Goal: Information Seeking & Learning: Find specific fact

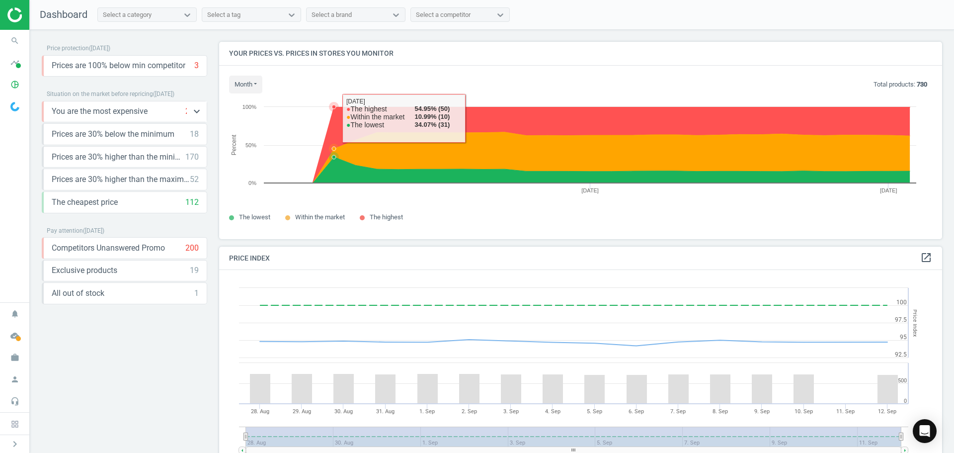
scroll to position [244, 731]
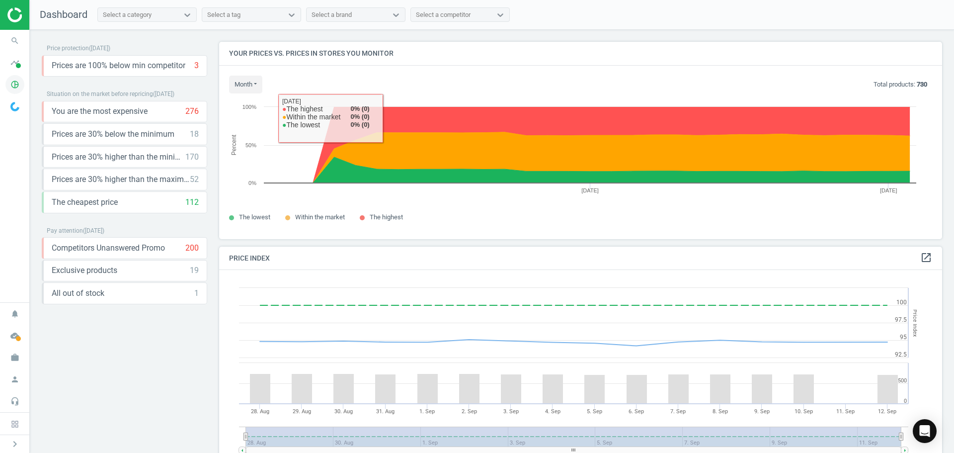
click at [8, 88] on icon "pie_chart_outlined" at bounding box center [14, 84] width 19 height 19
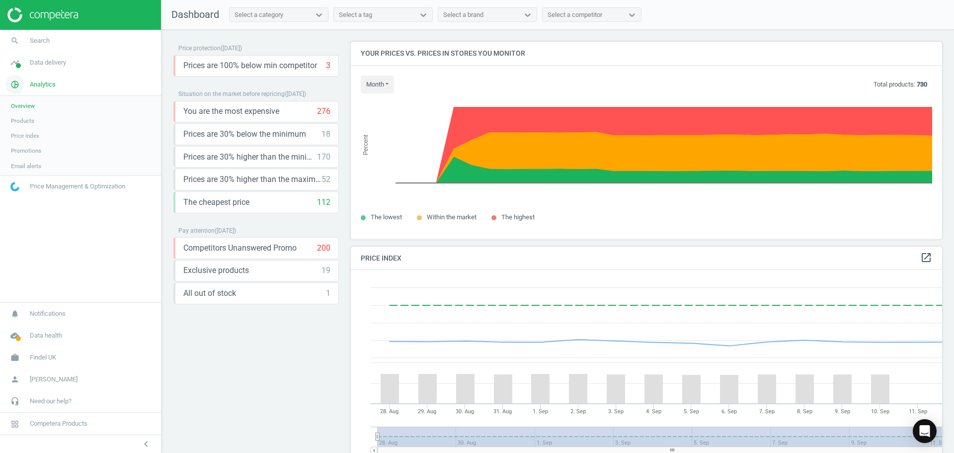
scroll to position [244, 599]
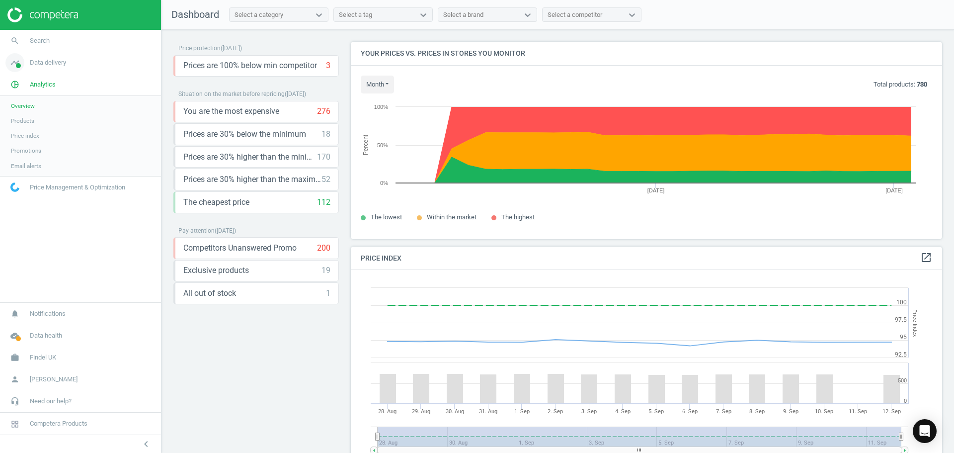
click at [44, 53] on link "timeline Data delivery" at bounding box center [80, 63] width 161 height 22
click at [20, 160] on span "Assortment intersection" at bounding box center [42, 159] width 62 height 8
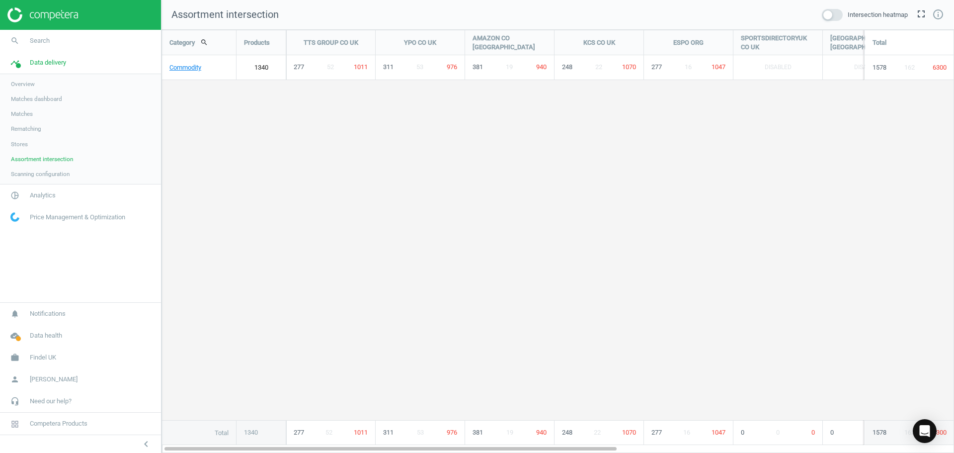
scroll to position [438, 808]
drag, startPoint x: 270, startPoint y: 447, endPoint x: 207, endPoint y: 443, distance: 63.2
click at [207, 443] on div "Category search Products TTS GROUP CO [GEOGRAPHIC_DATA] YPO CO [GEOGRAPHIC_DATA…" at bounding box center [557, 241] width 793 height 423
click at [178, 68] on link "Commodity" at bounding box center [199, 67] width 74 height 25
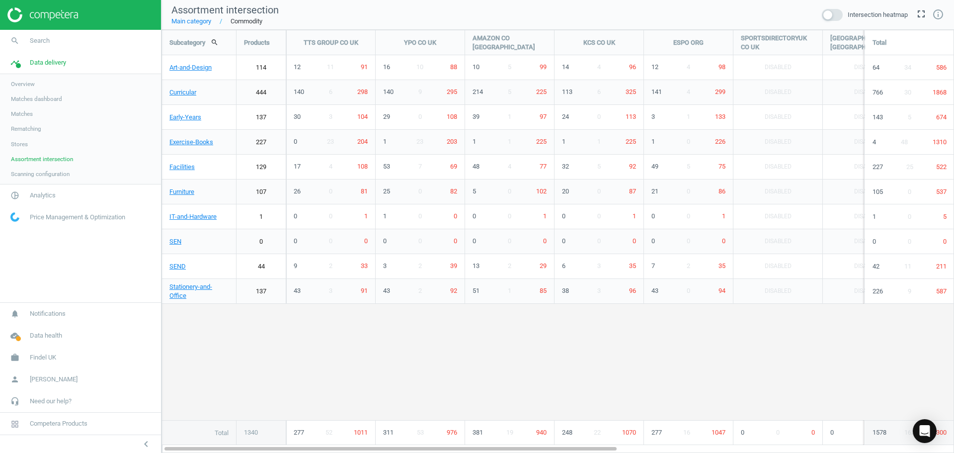
scroll to position [438, 808]
click at [226, 118] on link "Early-Years" at bounding box center [199, 117] width 74 height 25
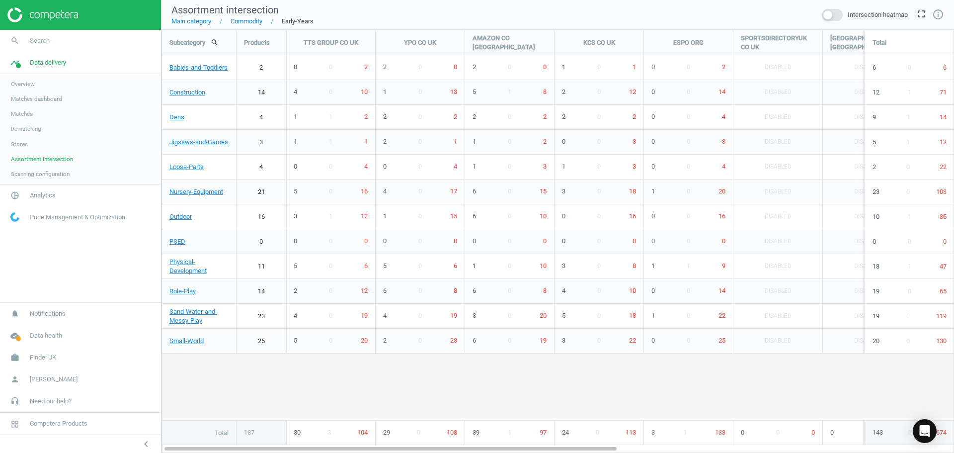
scroll to position [438, 808]
drag, startPoint x: 546, startPoint y: 450, endPoint x: 499, endPoint y: 464, distance: 48.3
click at [499, 452] on html "Group 2 Created with Sketch. ic/cloud_download/grey600 Created with Sketch. gra…" at bounding box center [477, 226] width 954 height 453
click at [248, 19] on link "Commodity" at bounding box center [236, 21] width 51 height 9
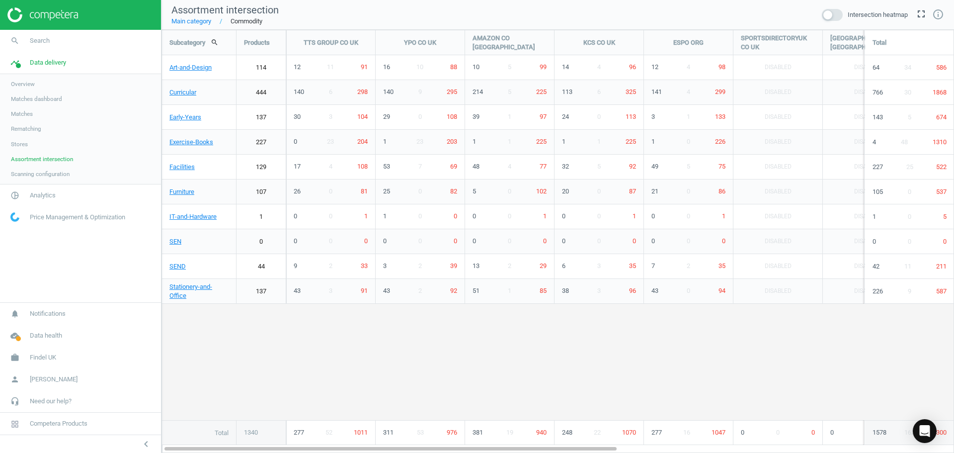
scroll to position [438, 808]
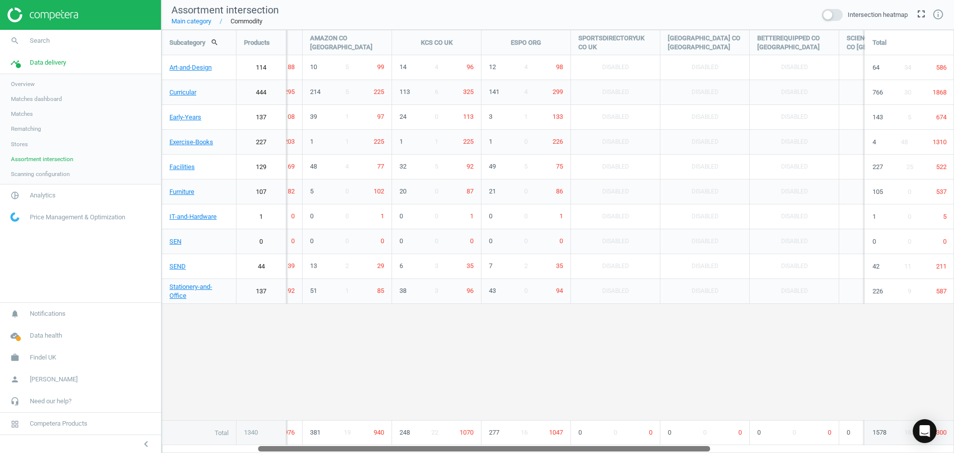
drag, startPoint x: 298, startPoint y: 448, endPoint x: 404, endPoint y: 452, distance: 106.9
click at [408, 452] on html "Group 2 Created with Sketch. ic/cloud_download/grey600 Created with Sketch. gra…" at bounding box center [477, 226] width 954 height 453
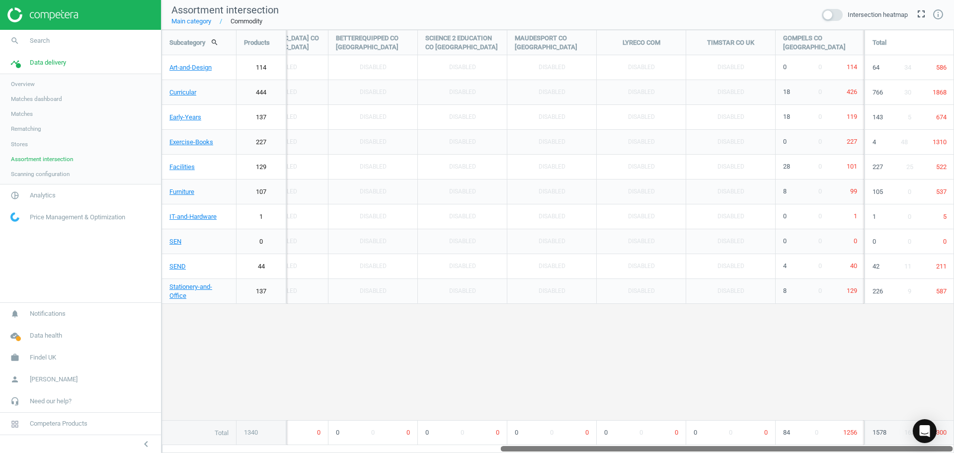
drag, startPoint x: 466, startPoint y: 450, endPoint x: 795, endPoint y: 457, distance: 329.5
click at [795, 452] on html "Group 2 Created with Sketch. ic/cloud_download/grey600 Created with Sketch. gra…" at bounding box center [477, 226] width 954 height 453
click at [183, 68] on link "Art-and-Design" at bounding box center [199, 67] width 74 height 25
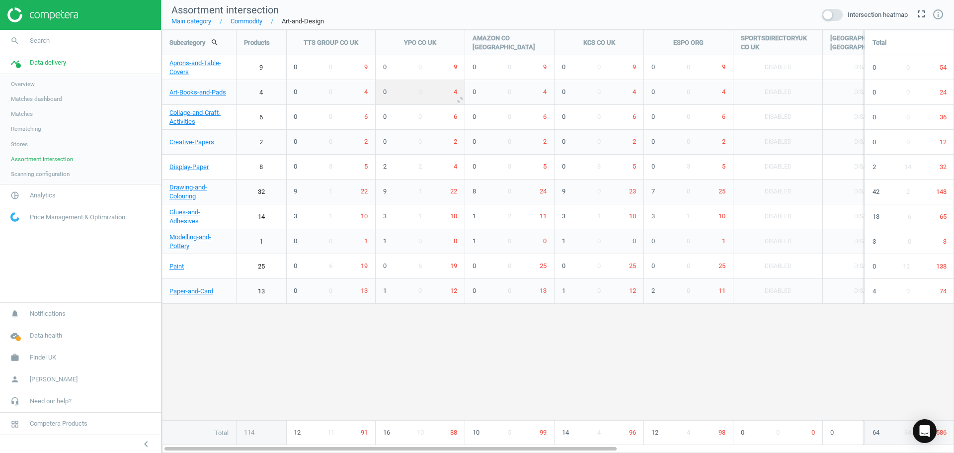
scroll to position [438, 808]
click at [192, 90] on link "Art-Books-and-Pads" at bounding box center [199, 92] width 74 height 25
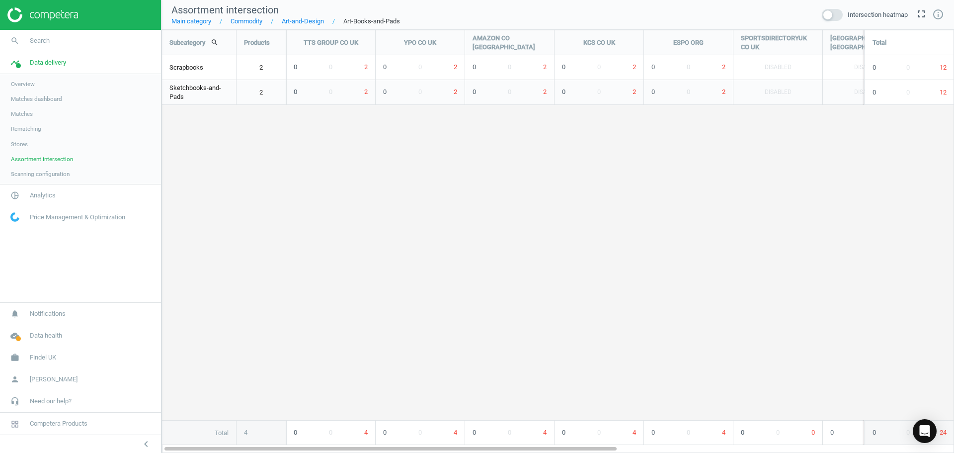
scroll to position [438, 808]
click at [211, 64] on div "Scrapbooks" at bounding box center [199, 67] width 74 height 25
click at [260, 70] on link "2" at bounding box center [261, 67] width 49 height 25
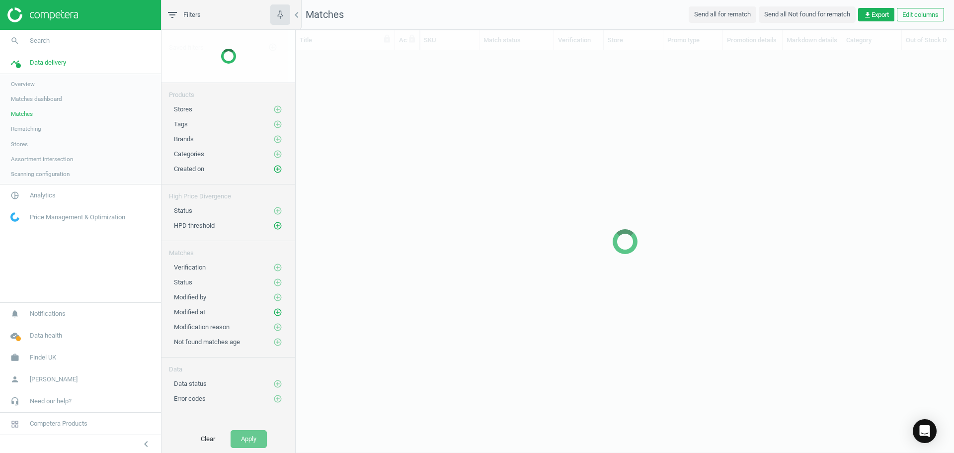
scroll to position [8, 8]
click at [260, 70] on div at bounding box center [228, 56] width 134 height 53
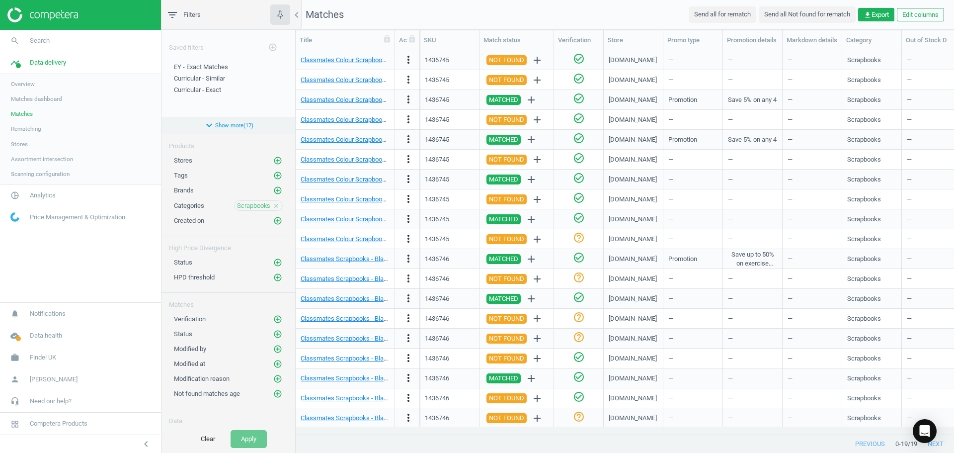
click at [236, 120] on button "expand_more Show more ( 17 )" at bounding box center [228, 125] width 134 height 17
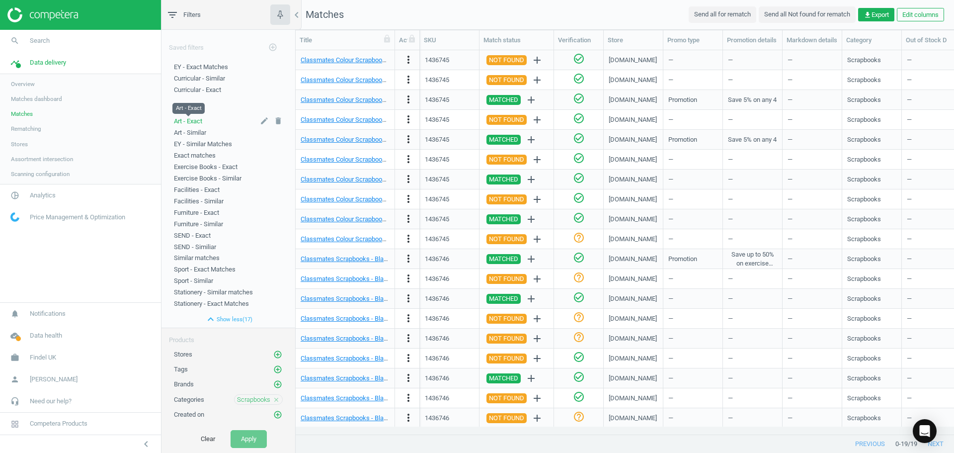
click at [189, 121] on span "Art - Exact" at bounding box center [188, 120] width 28 height 7
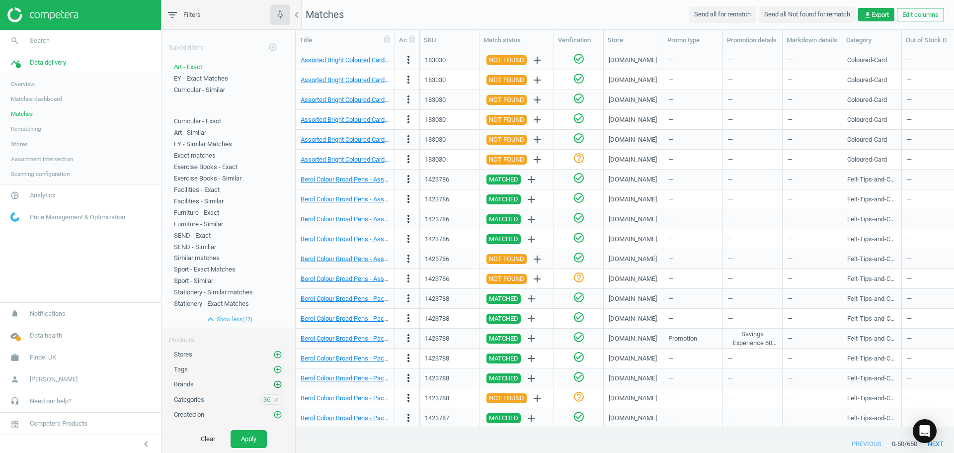
click at [273, 381] on icon "add_circle_outline" at bounding box center [277, 384] width 9 height 9
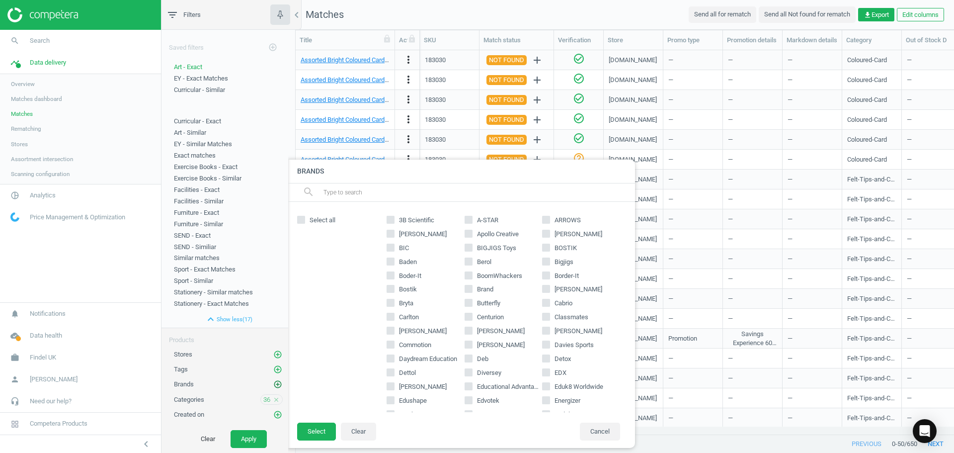
click at [273, 381] on icon "add_circle_outline" at bounding box center [277, 384] width 9 height 9
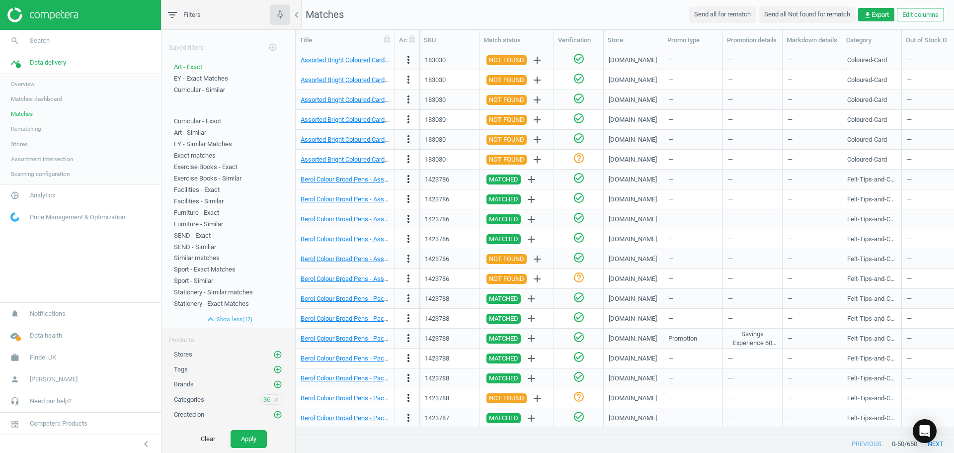
click at [18, 111] on span "Matches" at bounding box center [22, 114] width 22 height 8
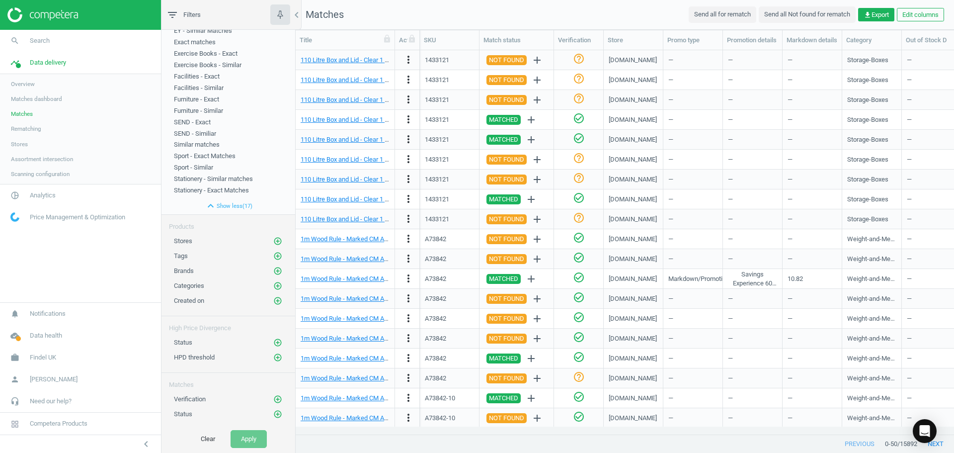
scroll to position [223, 0]
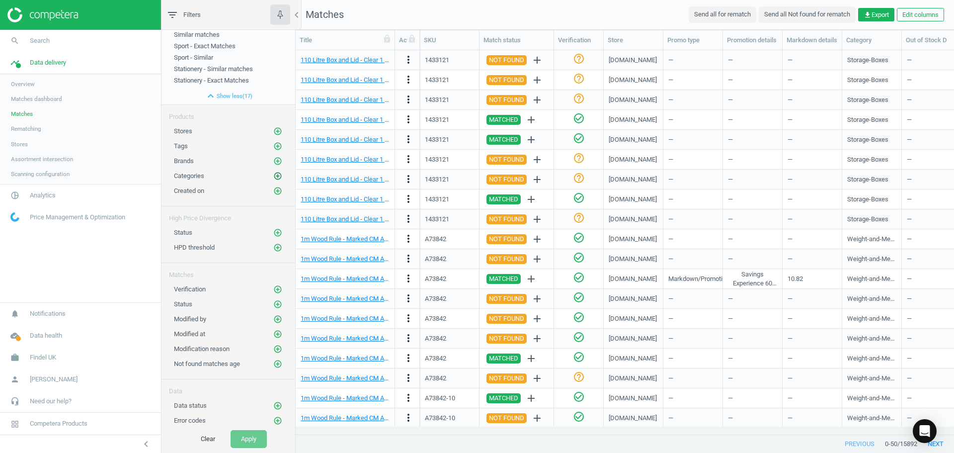
click at [273, 176] on icon "add_circle_outline" at bounding box center [277, 175] width 9 height 9
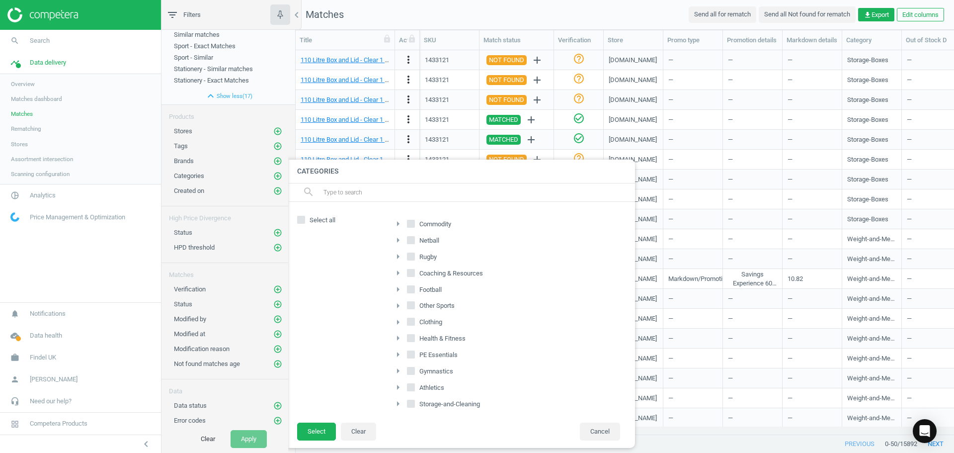
click at [399, 225] on icon "arrow_right" at bounding box center [398, 224] width 12 height 12
click at [418, 321] on input "Art-and-Design" at bounding box center [416, 320] width 6 height 6
checkbox input "true"
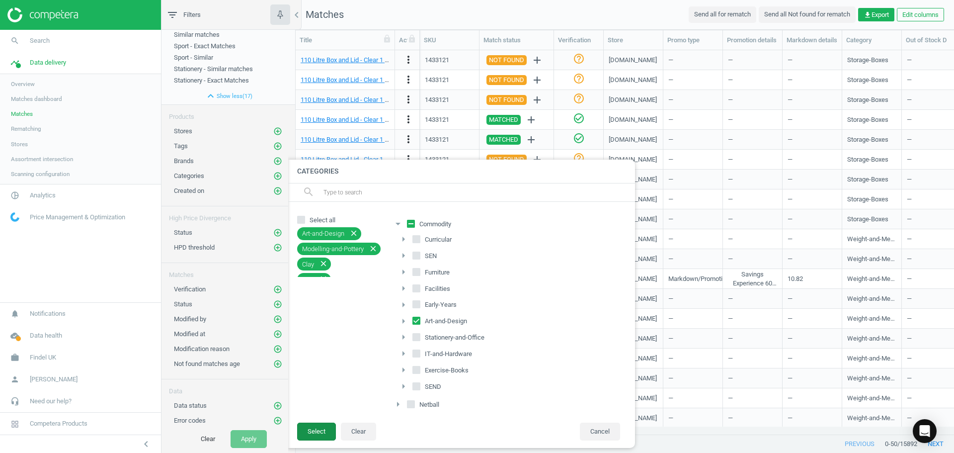
click at [326, 431] on button "Select" at bounding box center [316, 431] width 39 height 18
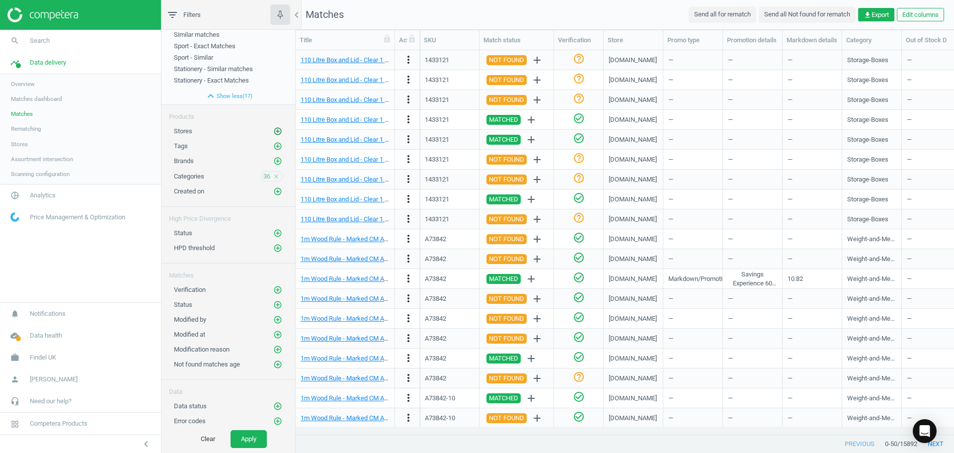
click at [274, 131] on icon "add_circle_outline" at bounding box center [277, 131] width 9 height 9
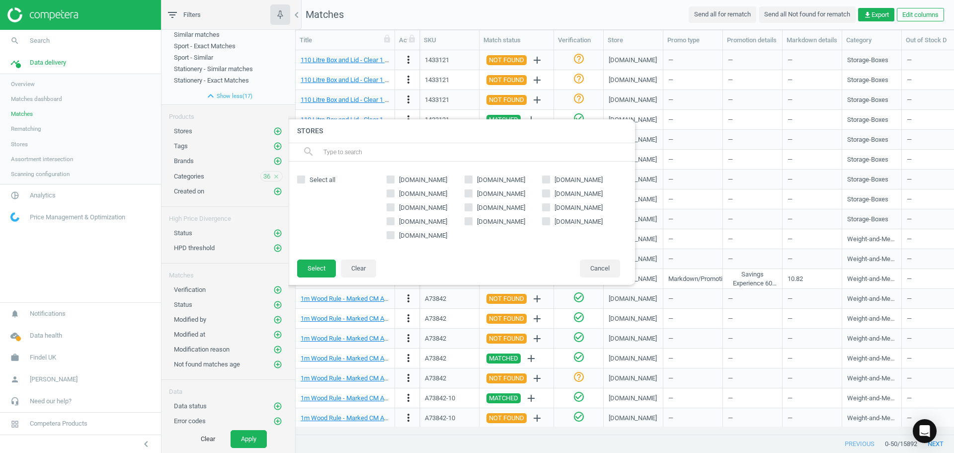
click at [499, 219] on span "[DOMAIN_NAME]" at bounding box center [501, 221] width 52 height 9
click at [472, 219] on input "[DOMAIN_NAME]" at bounding box center [468, 221] width 6 height 6
checkbox input "true"
click at [317, 269] on button "Select" at bounding box center [316, 268] width 39 height 18
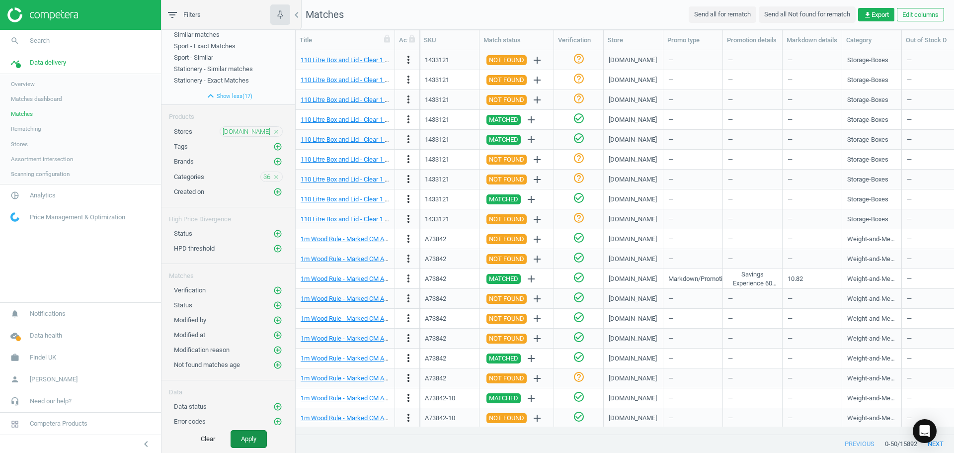
click at [260, 433] on button "Apply" at bounding box center [249, 439] width 36 height 18
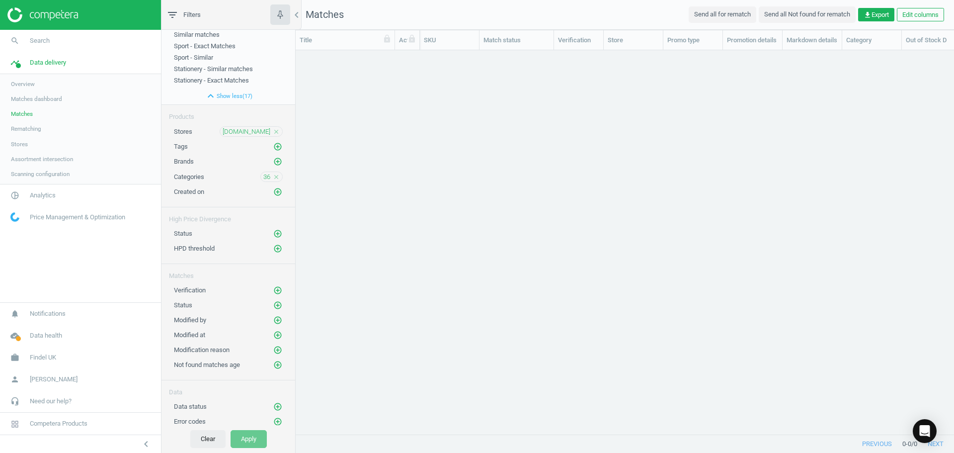
click at [213, 441] on button "Clear" at bounding box center [207, 439] width 35 height 18
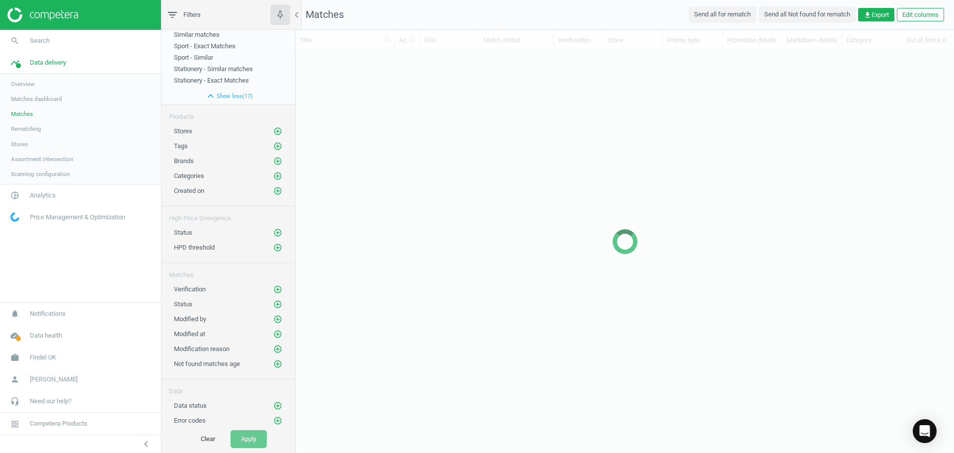
scroll to position [369, 651]
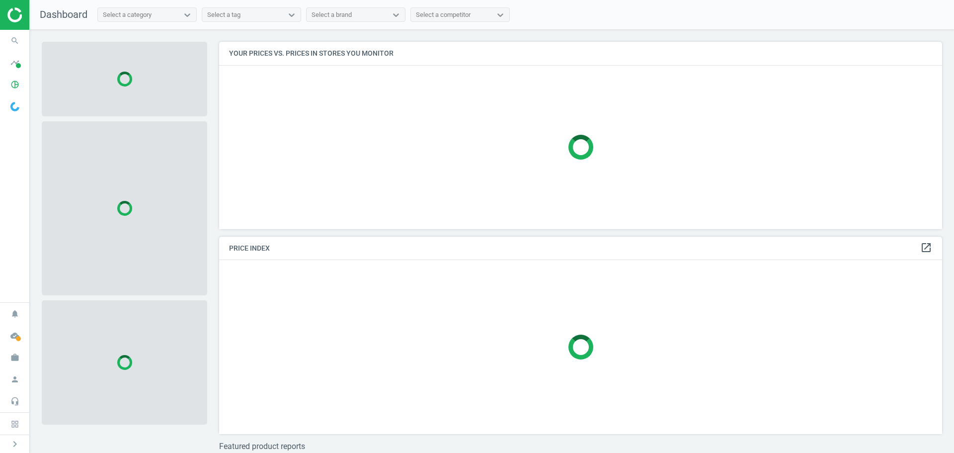
scroll to position [202, 731]
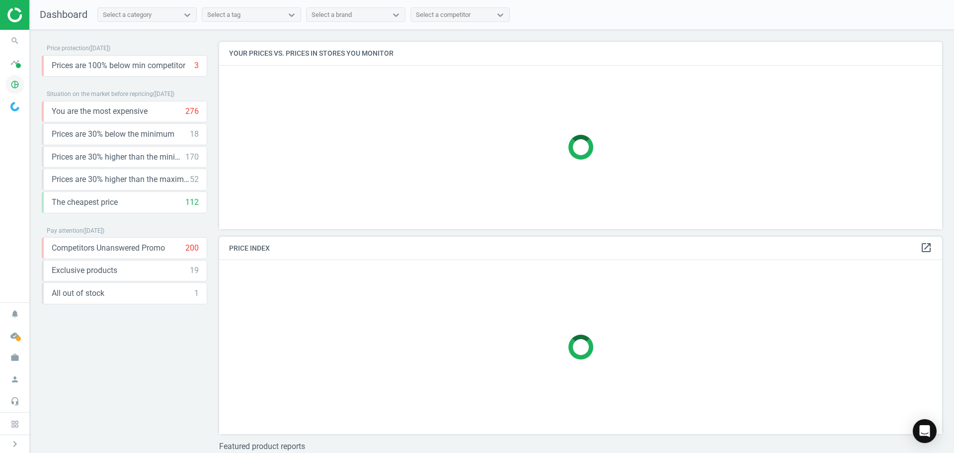
click at [13, 81] on icon "pie_chart_outlined" at bounding box center [14, 84] width 19 height 19
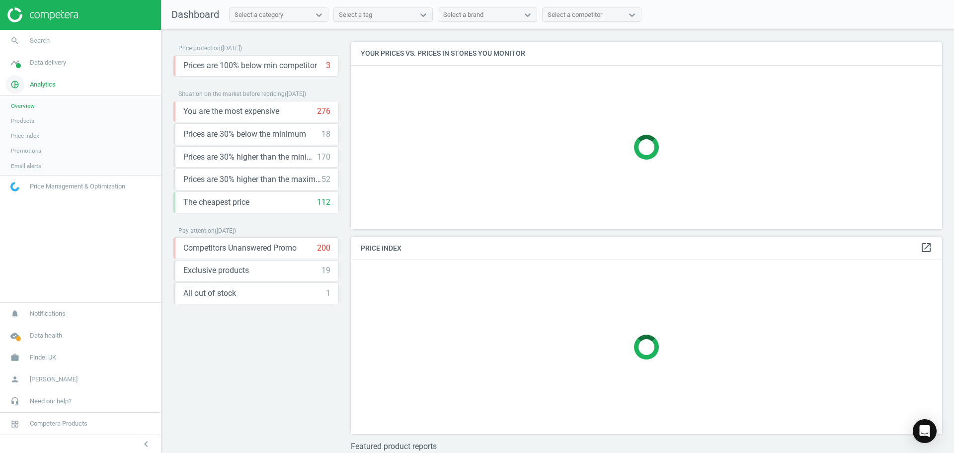
scroll to position [202, 599]
click at [38, 80] on span "Analytics" at bounding box center [43, 84] width 26 height 9
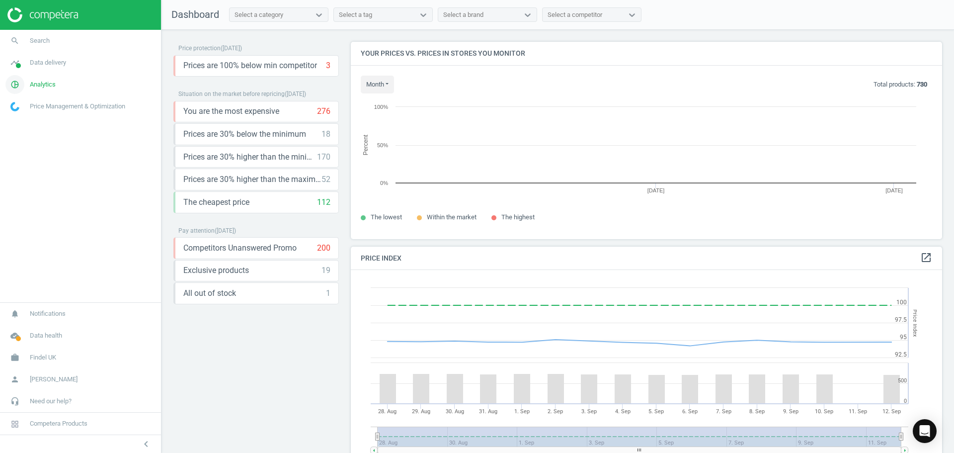
scroll to position [212, 599]
click at [37, 83] on span "Analytics" at bounding box center [43, 84] width 26 height 9
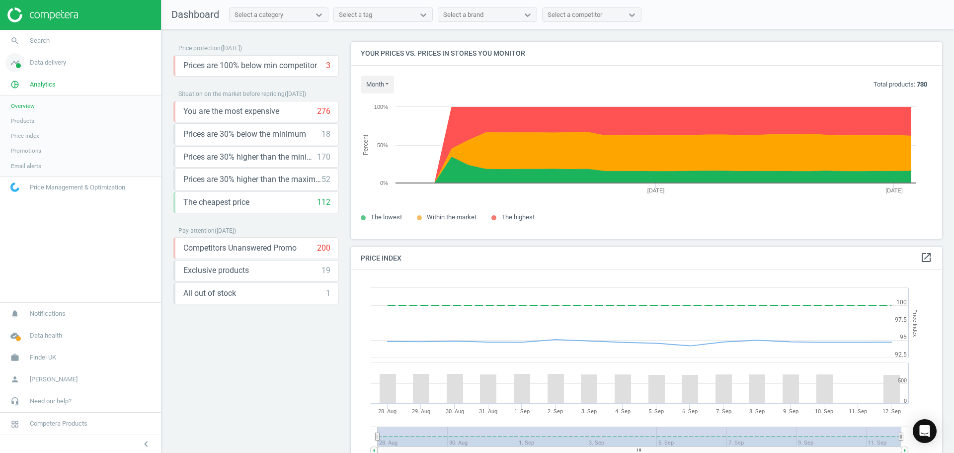
click at [43, 59] on span "Data delivery" at bounding box center [48, 62] width 36 height 9
click at [43, 157] on span "Assortment intersection" at bounding box center [42, 159] width 62 height 8
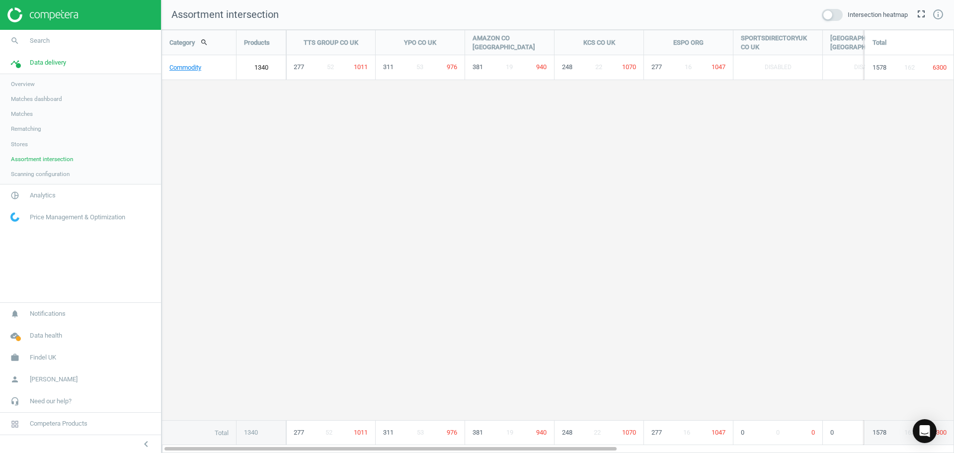
scroll to position [438, 808]
click at [190, 66] on link "Commodity" at bounding box center [199, 67] width 74 height 25
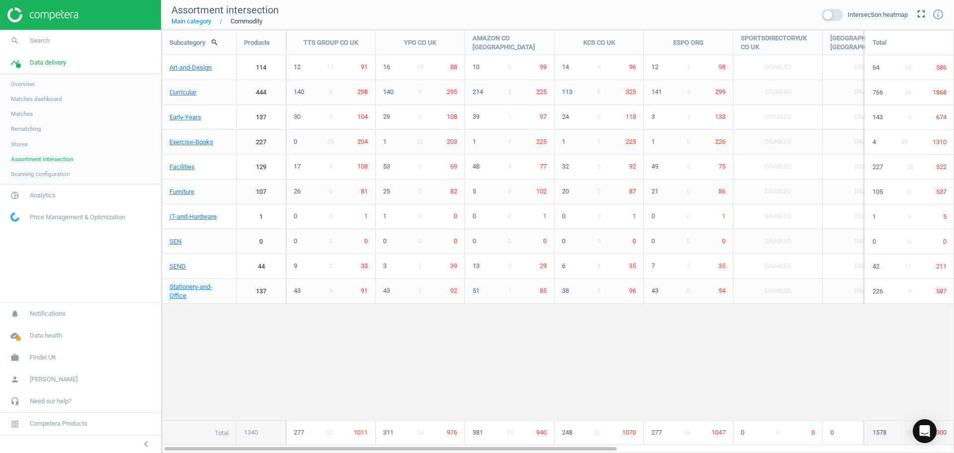
scroll to position [438, 808]
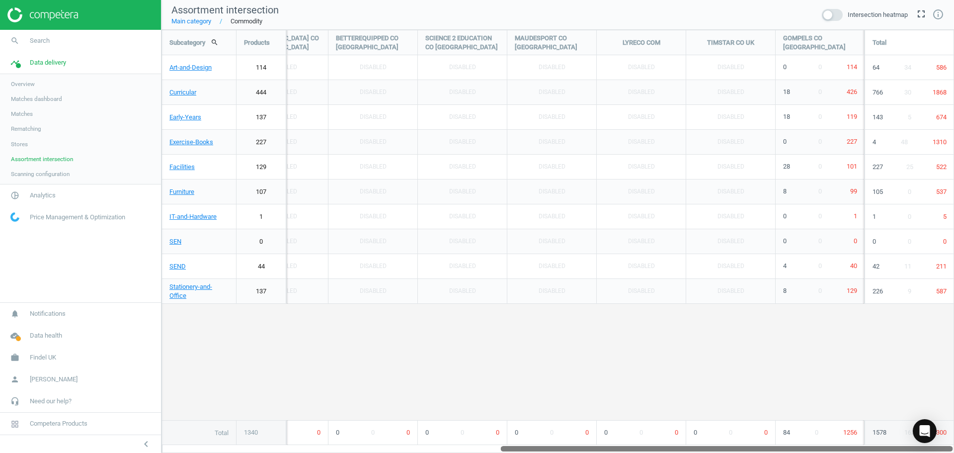
drag, startPoint x: 486, startPoint y: 450, endPoint x: 849, endPoint y: 450, distance: 362.7
click at [849, 450] on div at bounding box center [727, 448] width 452 height 8
click at [190, 118] on link "Early-Years" at bounding box center [199, 117] width 74 height 25
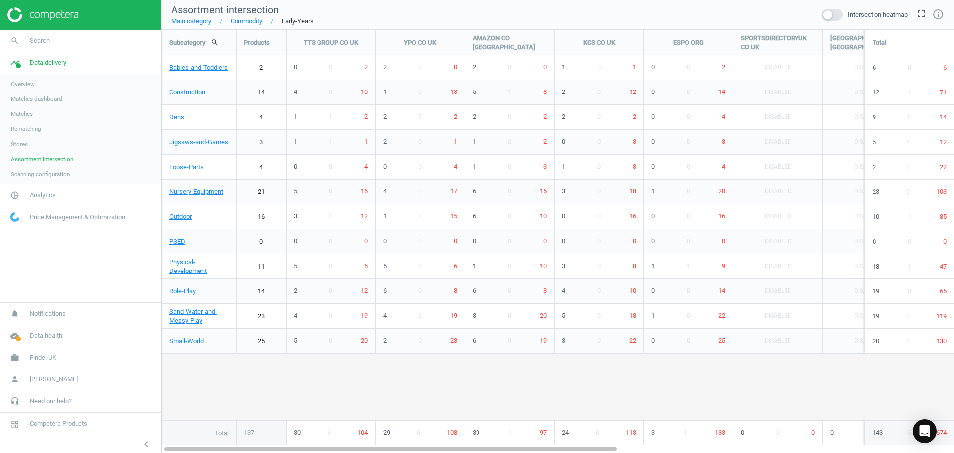
scroll to position [438, 808]
click at [371, 348] on icon "unfold_more" at bounding box center [370, 348] width 12 height 12
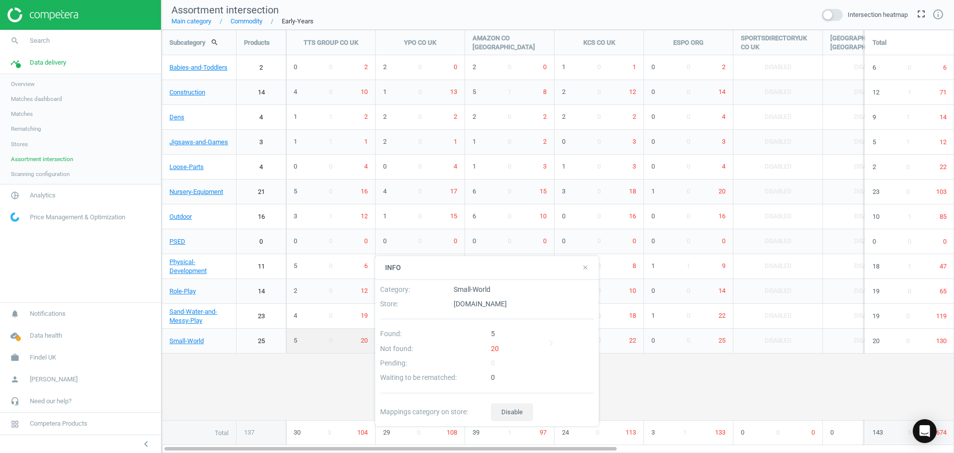
click at [332, 380] on div "Subcategory search Products TTS GROUP CO UK YPO CO UK AMAZON CO UK KCS CO UK ES…" at bounding box center [558, 237] width 792 height 414
click at [588, 267] on icon "close" at bounding box center [585, 267] width 7 height 7
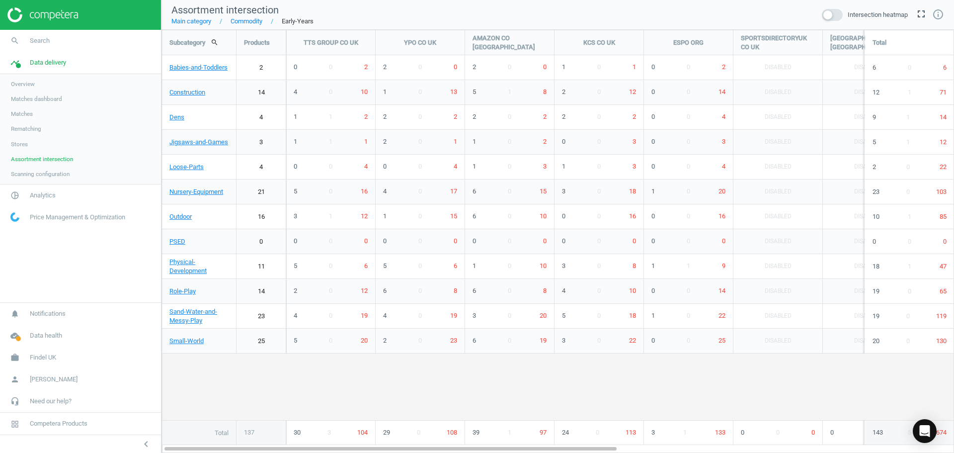
click at [253, 341] on link "25" at bounding box center [261, 340] width 49 height 25
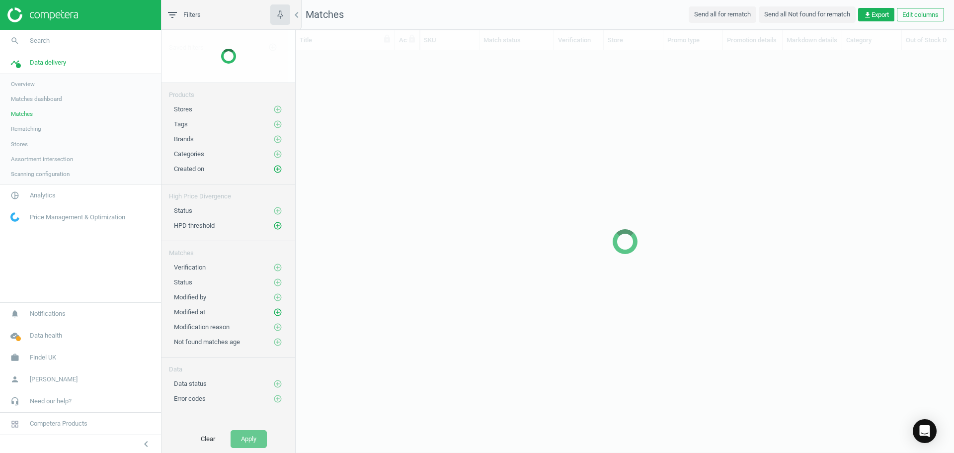
click at [253, 341] on div "Not found matches age add_circle_outline" at bounding box center [228, 342] width 109 height 10
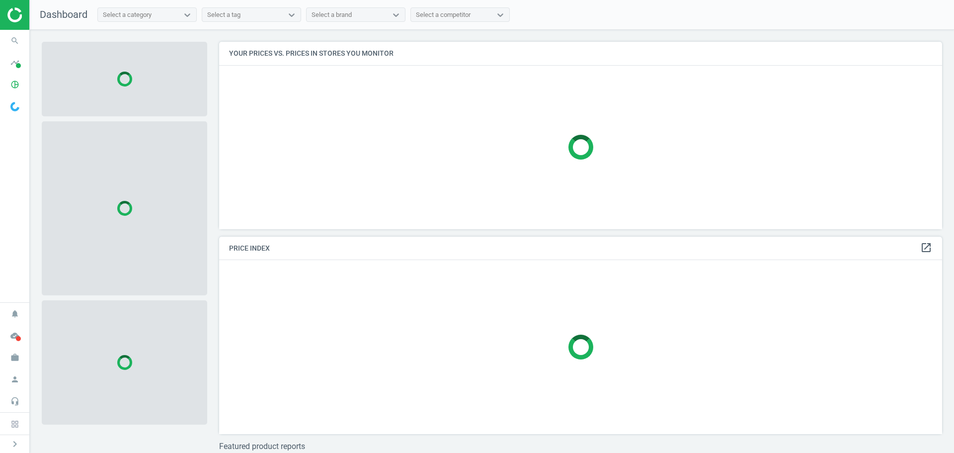
scroll to position [202, 731]
click at [15, 73] on span "timeline" at bounding box center [15, 63] width 30 height 22
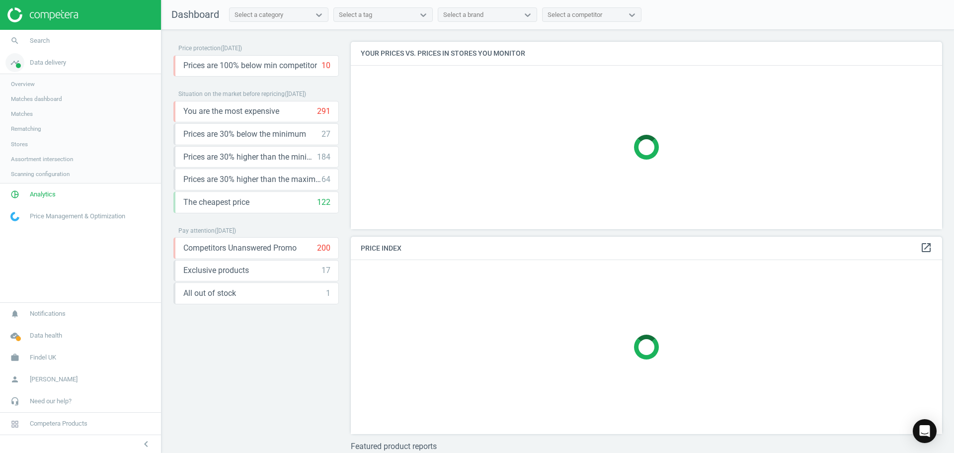
scroll to position [202, 599]
click at [38, 200] on link "pie_chart_outlined Analytics" at bounding box center [80, 195] width 161 height 22
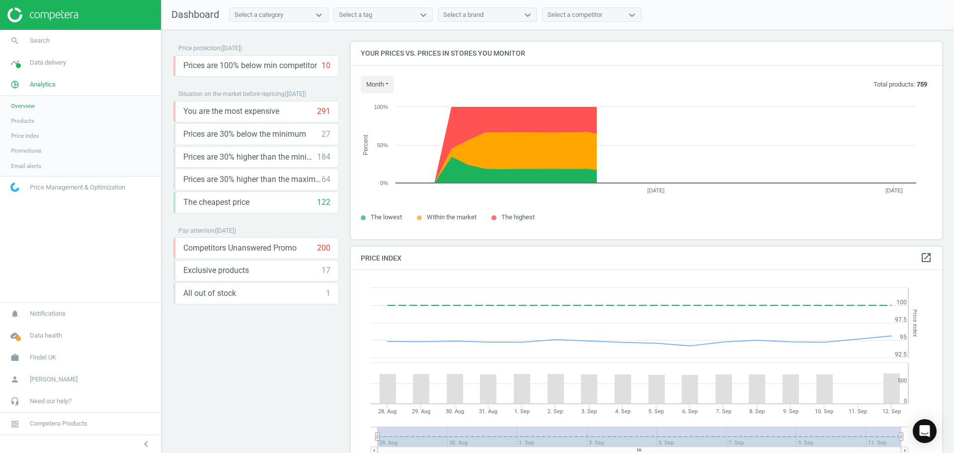
scroll to position [244, 599]
click at [24, 119] on span "Products" at bounding box center [22, 121] width 23 height 8
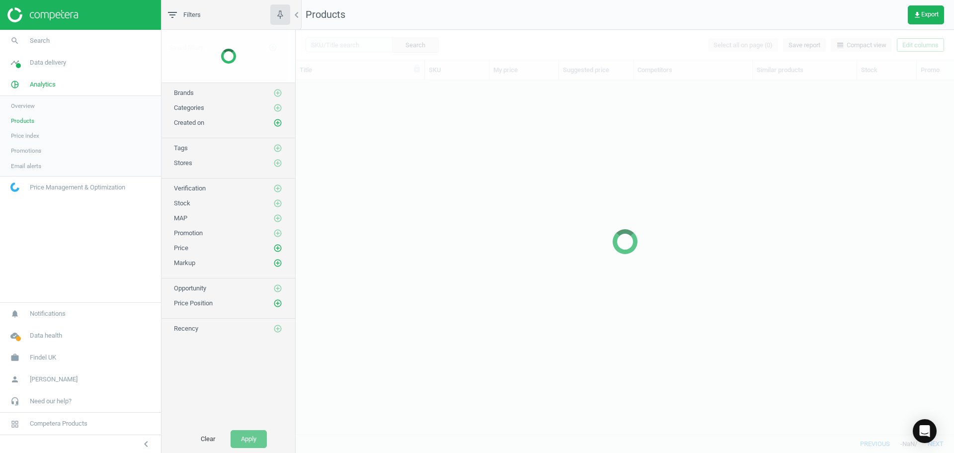
scroll to position [339, 651]
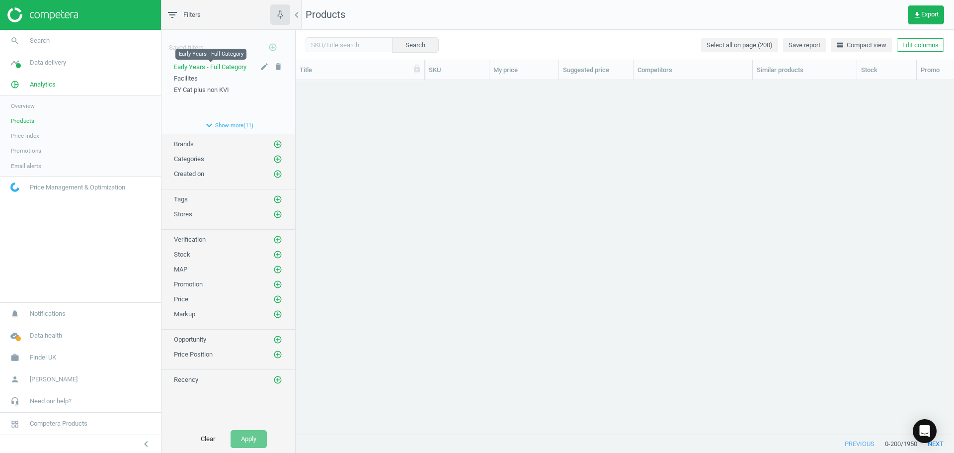
click at [213, 66] on span "Early Years - Full Category" at bounding box center [210, 66] width 73 height 7
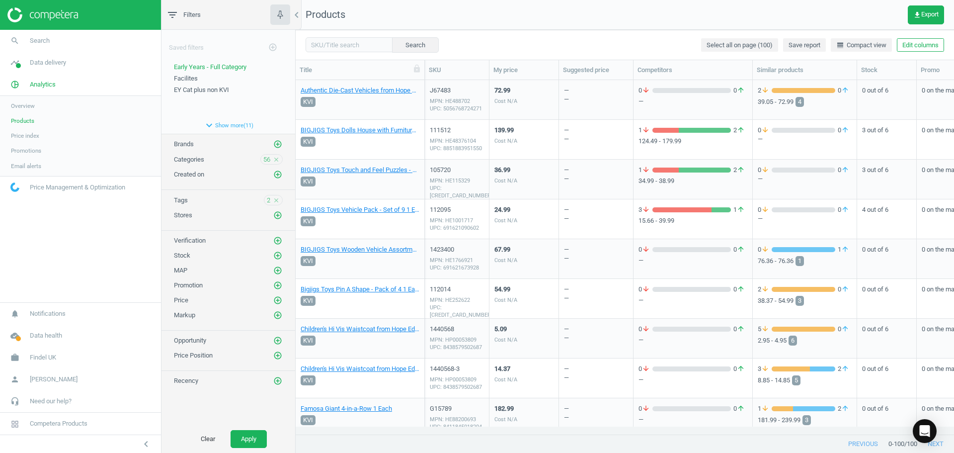
click at [597, 96] on div "— —" at bounding box center [596, 99] width 64 height 37
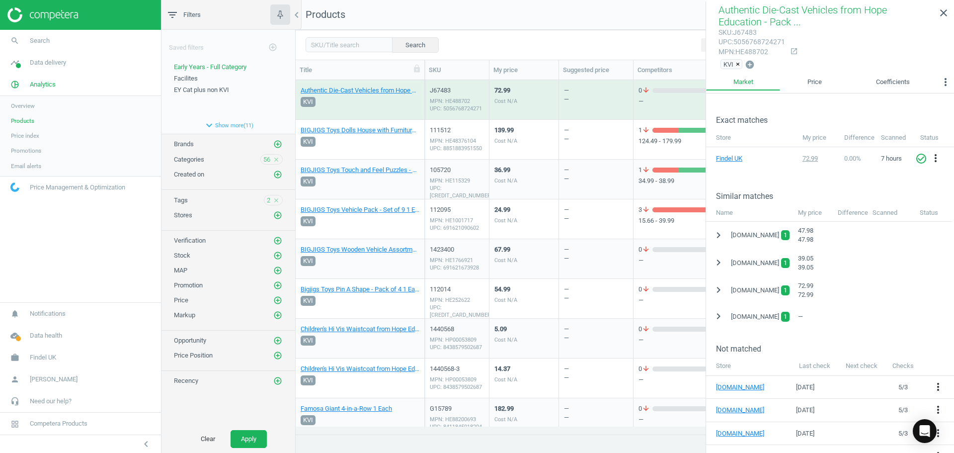
scroll to position [149, 0]
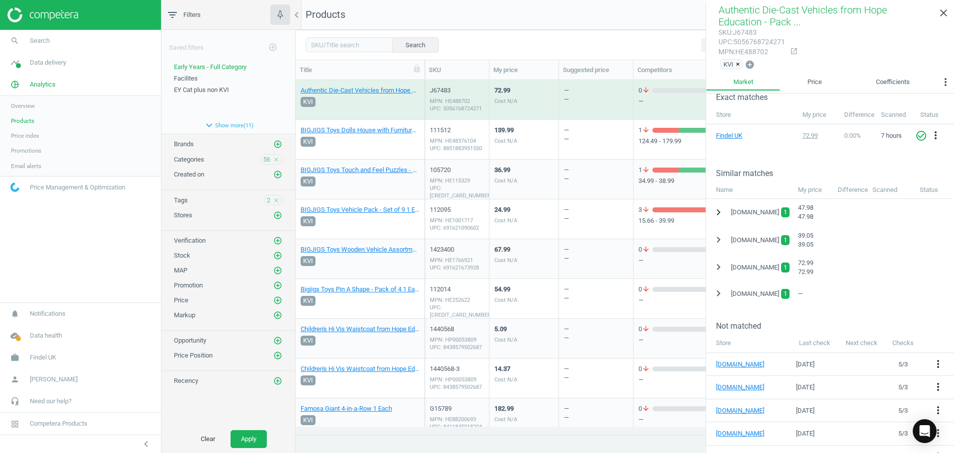
click at [722, 214] on icon "chevron_right" at bounding box center [719, 212] width 12 height 12
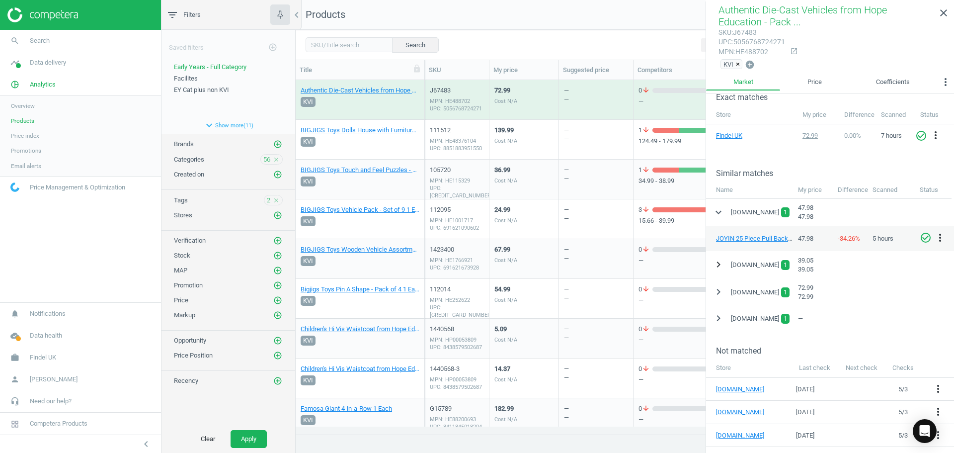
click at [718, 268] on icon "chevron_right" at bounding box center [719, 264] width 12 height 12
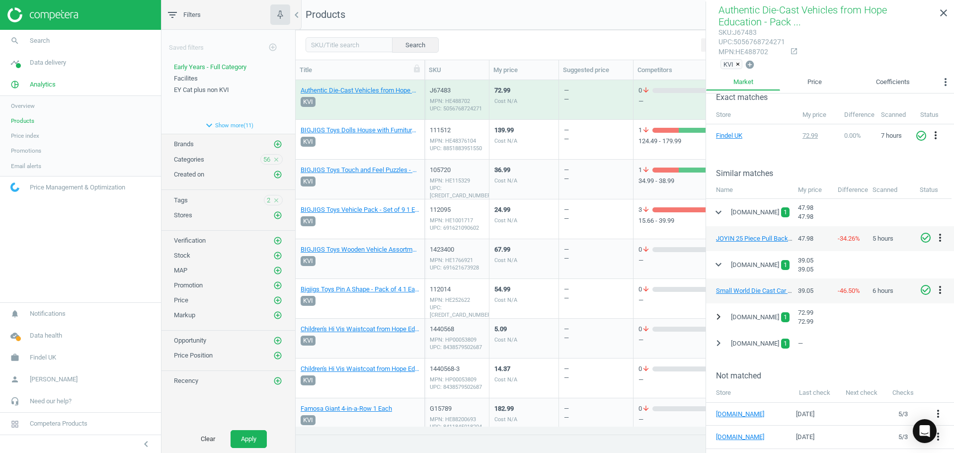
click at [718, 315] on icon "chevron_right" at bounding box center [719, 317] width 12 height 12
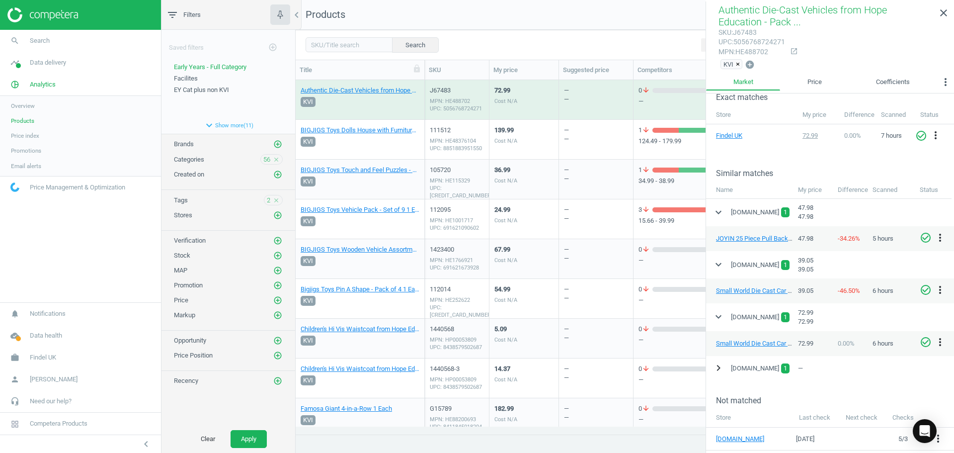
click at [723, 367] on icon "chevron_right" at bounding box center [719, 368] width 12 height 12
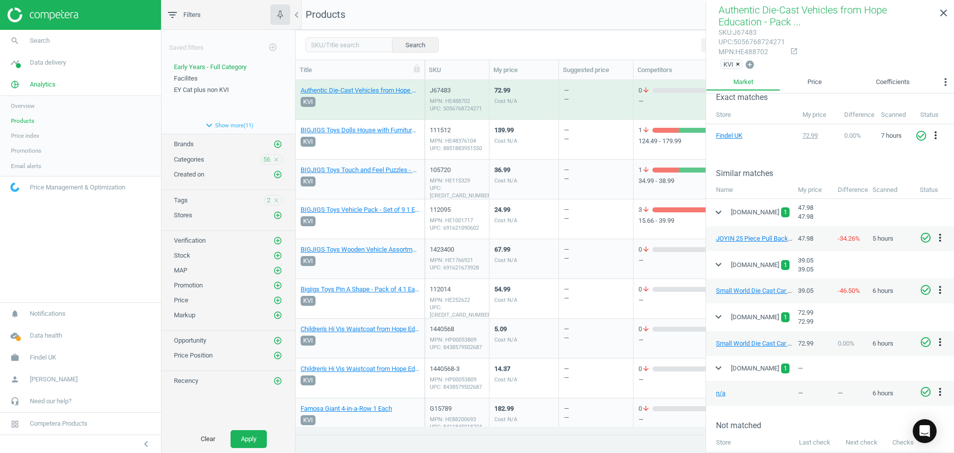
click at [608, 139] on div "— —" at bounding box center [596, 139] width 64 height 37
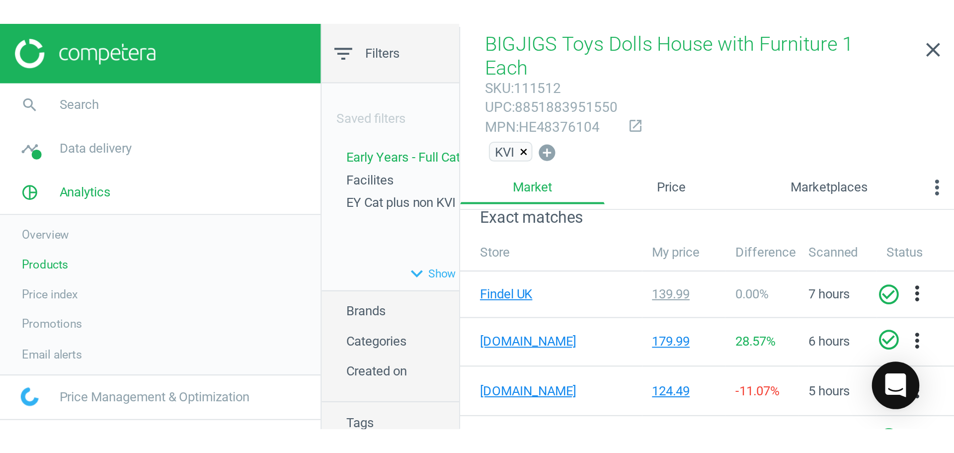
scroll to position [339, 651]
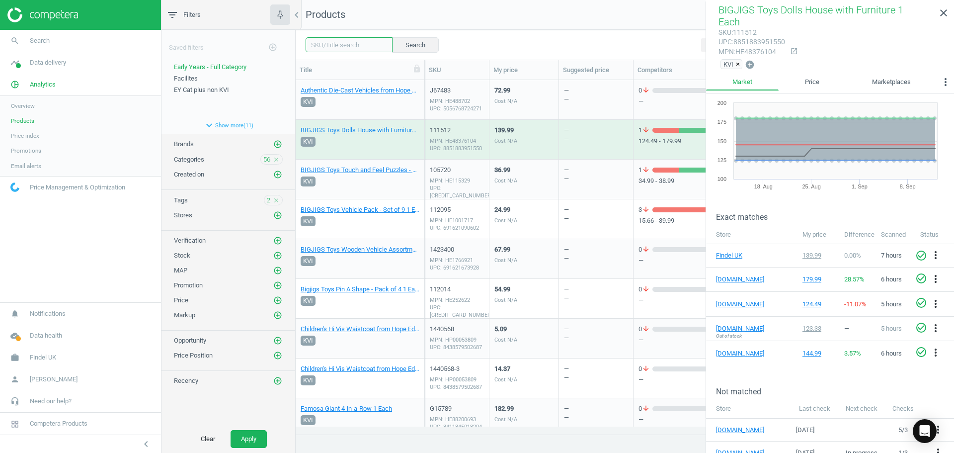
click at [379, 47] on input "text" at bounding box center [349, 44] width 87 height 15
paste input "100131"
type input "100131"
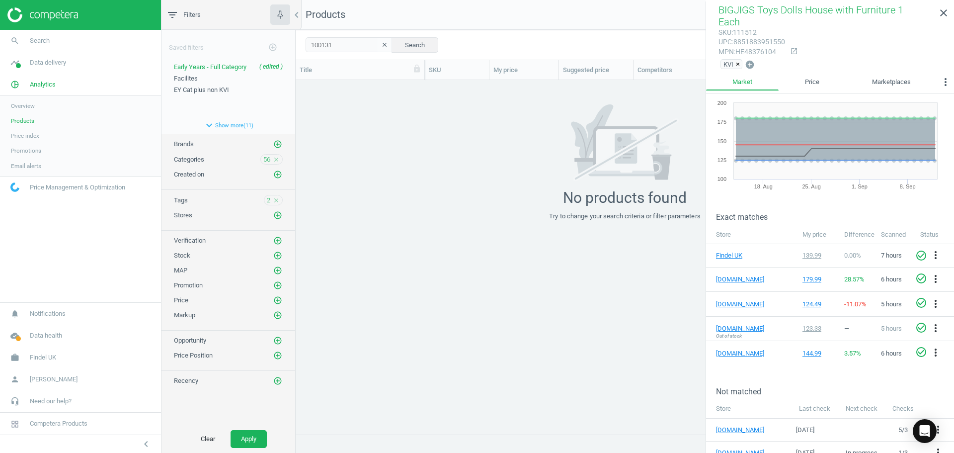
click at [381, 44] on icon "clear" at bounding box center [384, 44] width 7 height 7
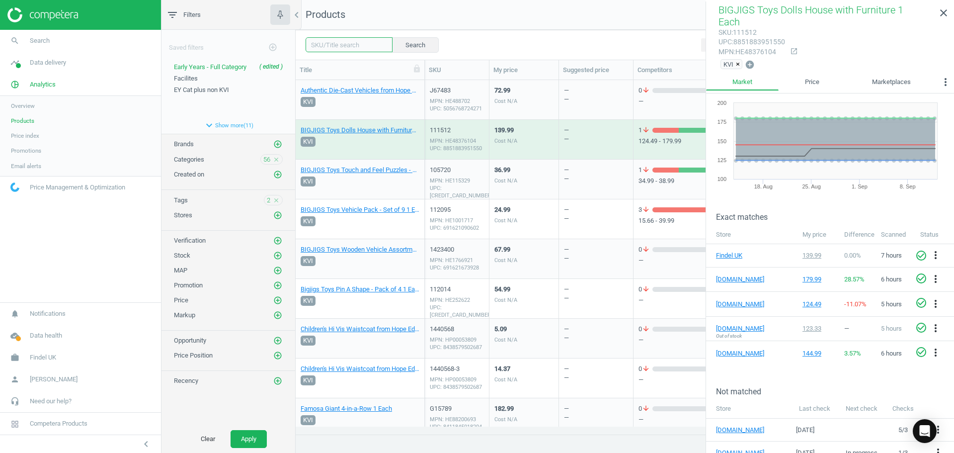
click at [356, 44] on input "text" at bounding box center [349, 44] width 87 height 15
paste input "100131"
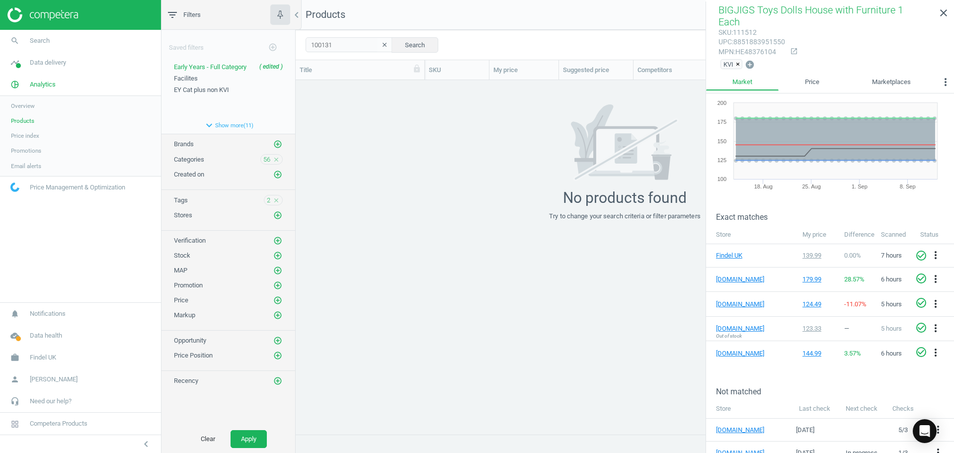
click at [14, 123] on span "Products" at bounding box center [22, 121] width 23 height 8
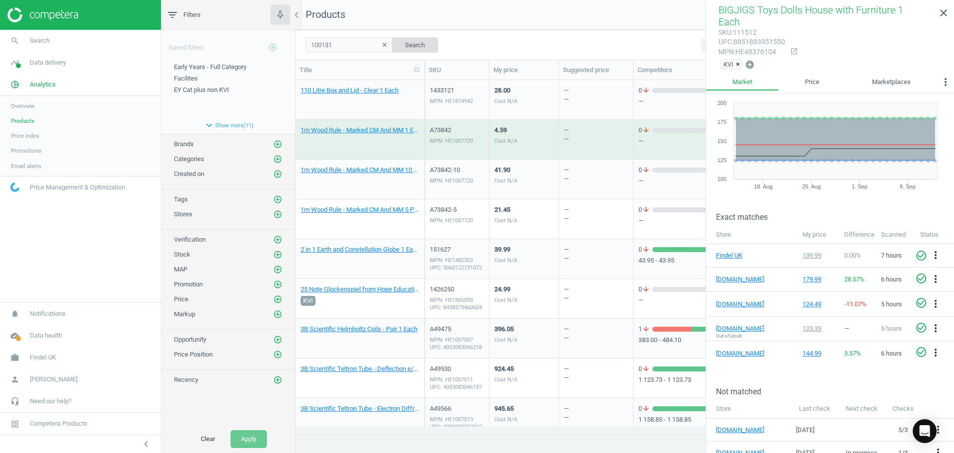
click at [407, 44] on button "Search" at bounding box center [415, 44] width 47 height 15
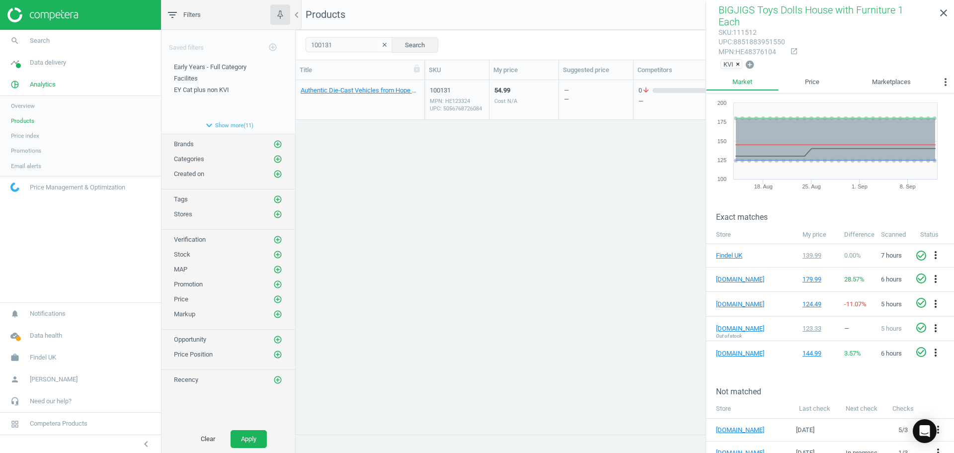
click at [529, 90] on div "54.99 Cost N/A" at bounding box center [523, 99] width 59 height 37
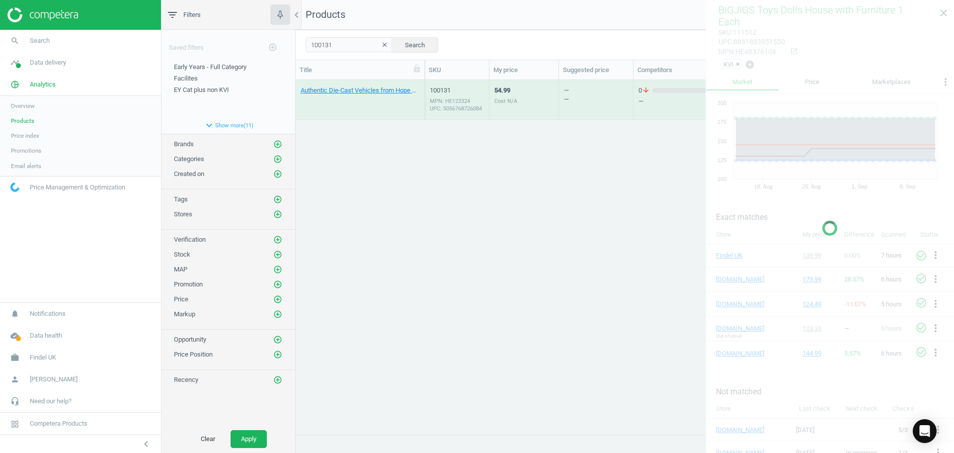
click at [529, 90] on div "54.99 Cost N/A" at bounding box center [523, 99] width 59 height 37
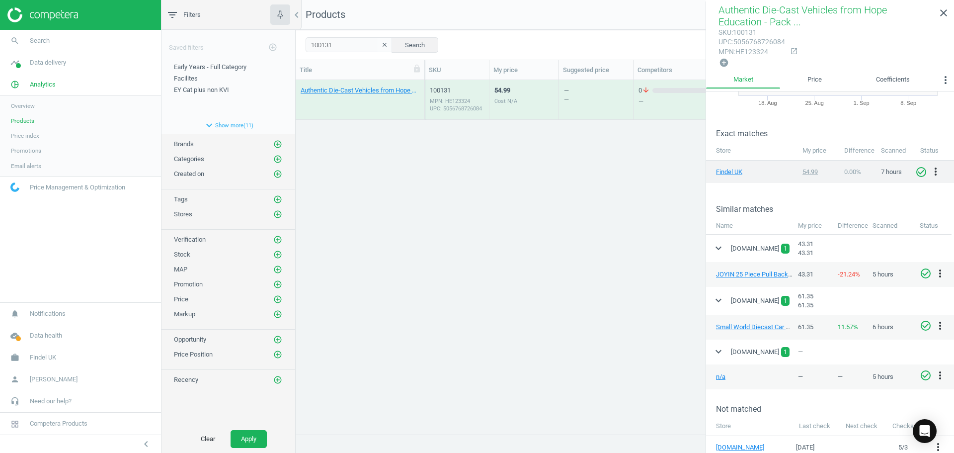
scroll to position [149, 0]
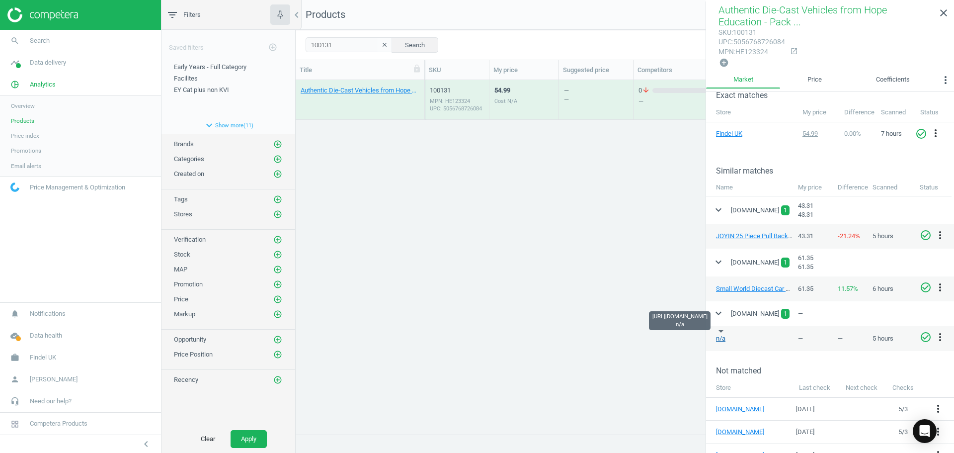
click at [722, 335] on link "n/a" at bounding box center [720, 337] width 9 height 7
drag, startPoint x: 354, startPoint y: 47, endPoint x: 252, endPoint y: 53, distance: 101.5
click at [252, 53] on div "filter_list Filters chevron_left Saved filters add_circle_outline Early Years -…" at bounding box center [557, 226] width 793 height 453
paste input "761-10"
click at [430, 46] on div "100761-10 clear Search Select all on page (1) Save report line_weight Compact v…" at bounding box center [625, 45] width 658 height 30
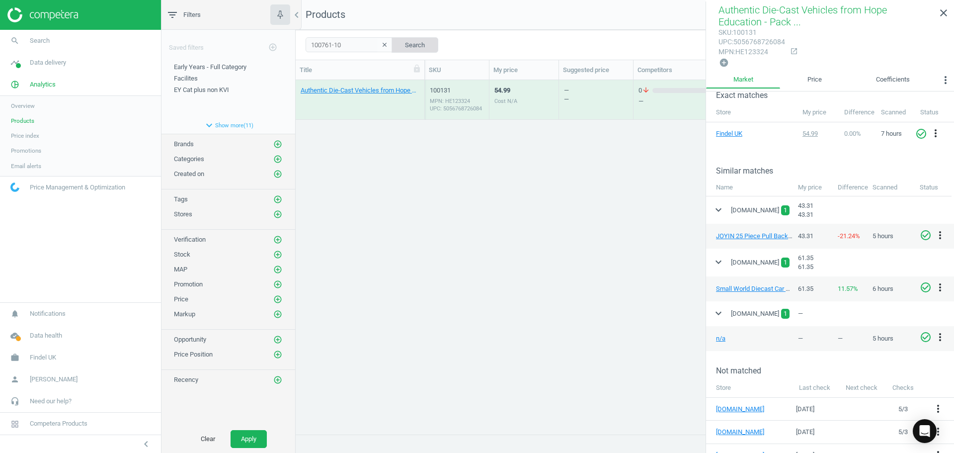
click at [422, 46] on button "Search" at bounding box center [415, 44] width 47 height 15
click at [474, 101] on div "MPN: HE254910 UPC: 5031670002020" at bounding box center [457, 104] width 54 height 15
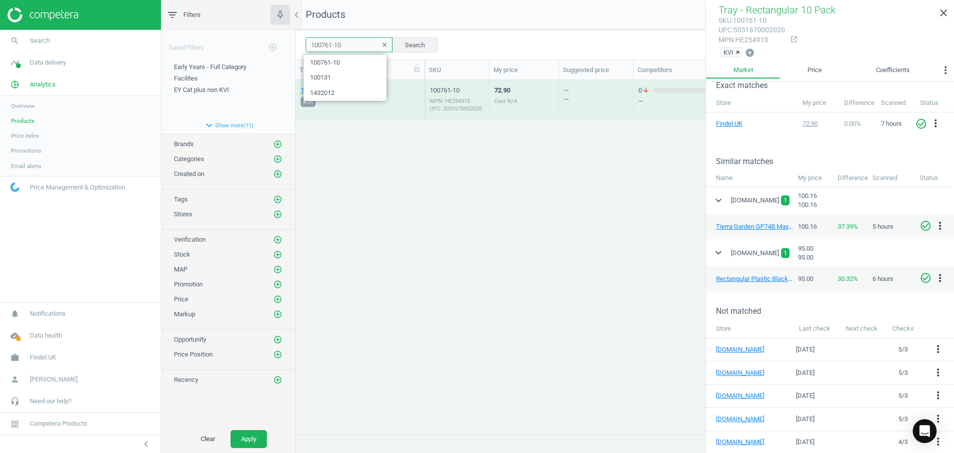
click at [347, 44] on input "100761-10" at bounding box center [349, 44] width 87 height 15
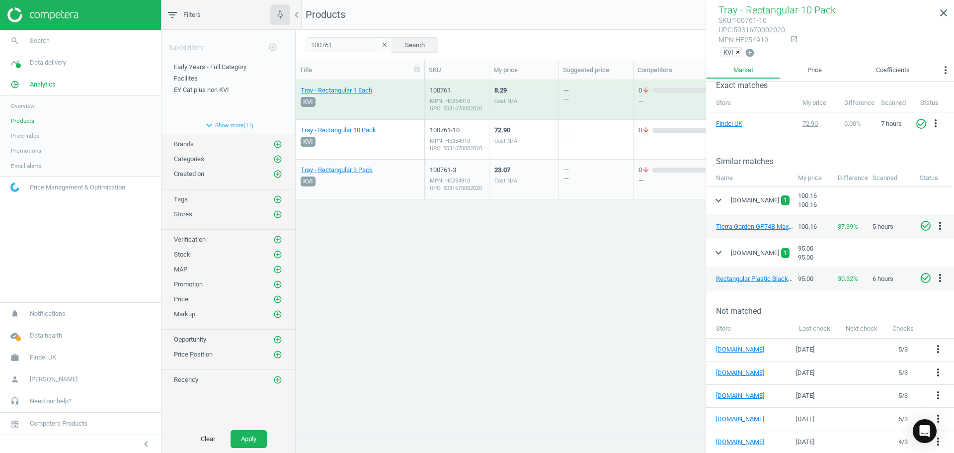
click at [537, 100] on div "8.29 Cost N/A" at bounding box center [523, 99] width 59 height 37
drag, startPoint x: 353, startPoint y: 48, endPoint x: 266, endPoint y: 43, distance: 87.1
click at [260, 45] on div "filter_list Filters chevron_left Saved filters add_circle_outline Early Years -…" at bounding box center [557, 226] width 793 height 453
paste input "423807"
click at [408, 47] on button "Search" at bounding box center [415, 44] width 47 height 15
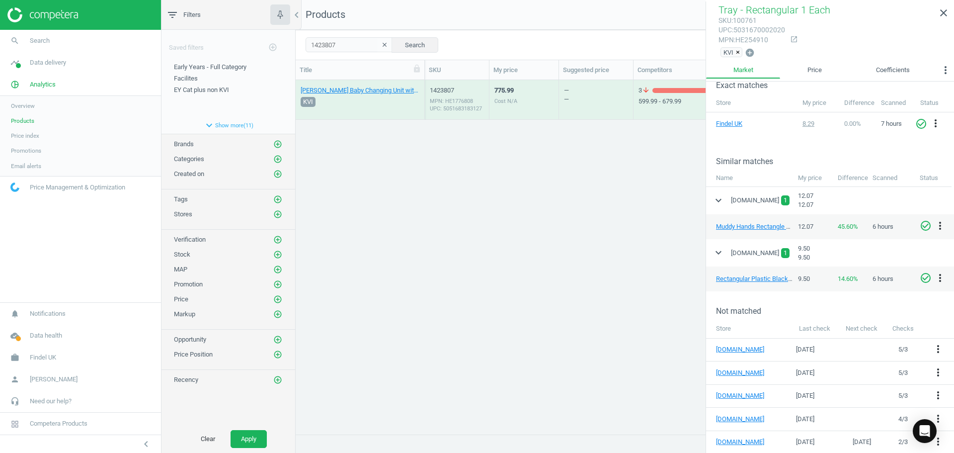
click at [514, 98] on div "Cost N/A" at bounding box center [505, 100] width 23 height 7
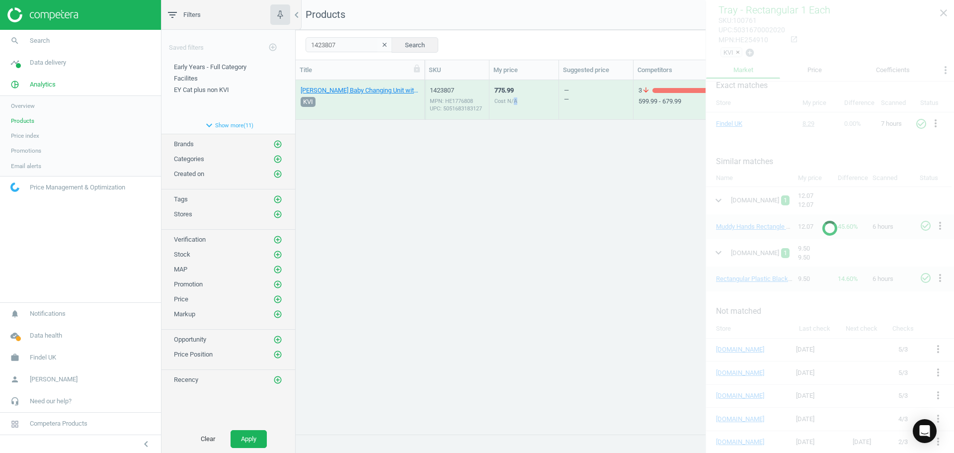
scroll to position [126, 0]
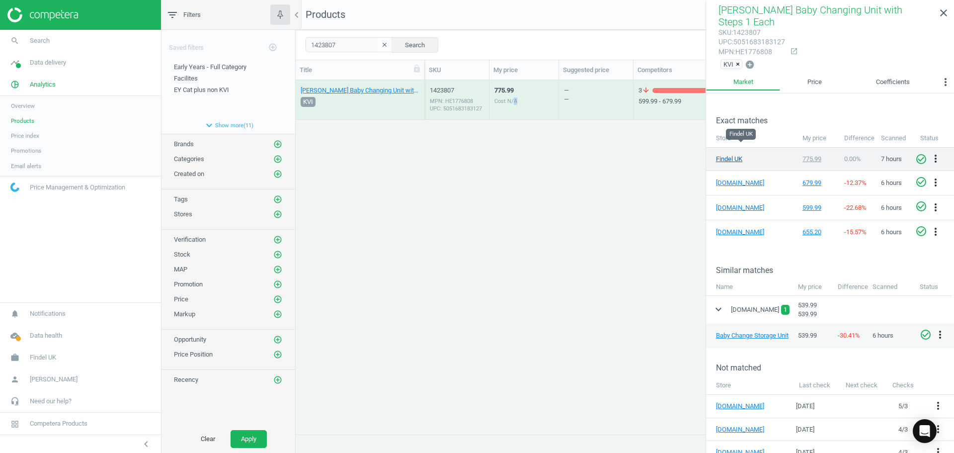
click at [733, 155] on link "Findel UK" at bounding box center [741, 159] width 50 height 9
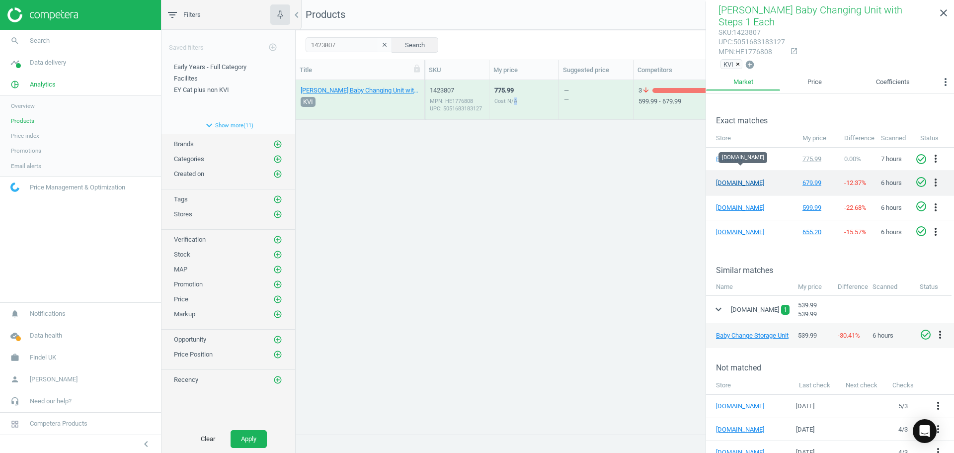
click at [737, 178] on link "[DOMAIN_NAME]" at bounding box center [741, 182] width 50 height 9
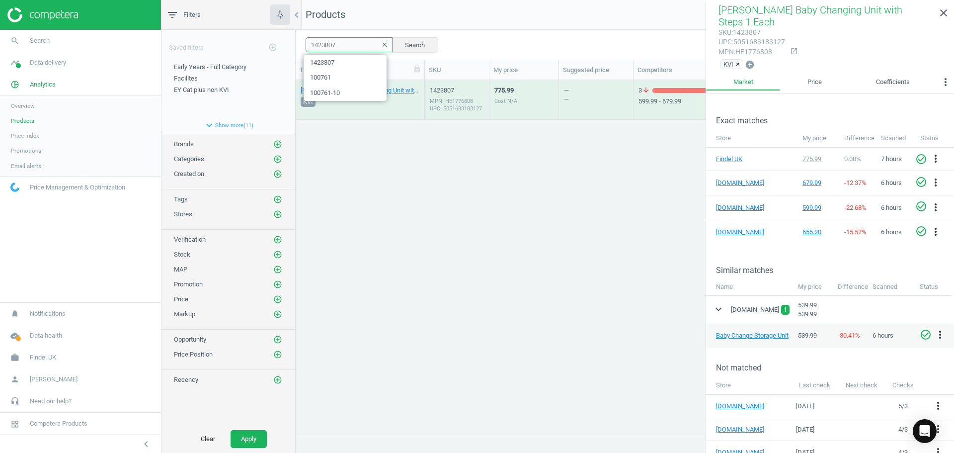
drag, startPoint x: 348, startPoint y: 47, endPoint x: 246, endPoint y: 53, distance: 102.5
click at [246, 53] on div "filter_list Filters chevron_left Saved filters add_circle_outline Early Years -…" at bounding box center [557, 226] width 793 height 453
paste input "4023"
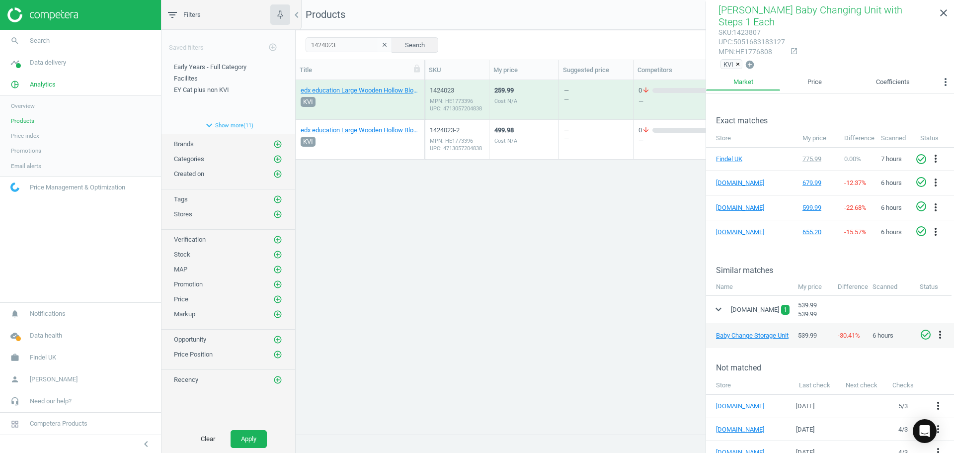
click at [500, 99] on div "Cost N/A" at bounding box center [505, 100] width 23 height 7
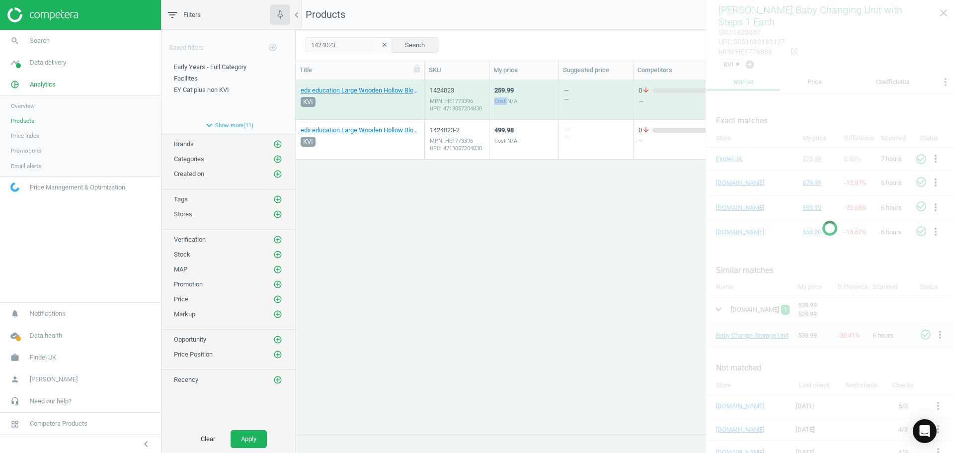
click at [500, 99] on div "Cost N/A" at bounding box center [505, 100] width 23 height 7
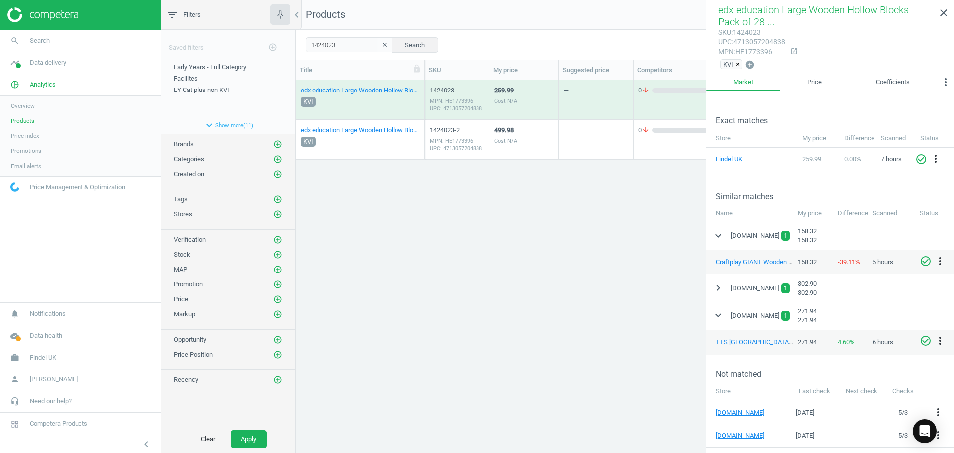
click at [473, 102] on div "MPN: HE1773396 UPC: 4713057204838" at bounding box center [457, 104] width 54 height 15
click at [725, 158] on link "Findel UK" at bounding box center [741, 159] width 50 height 9
click at [748, 344] on link "TTS Giant Wooden Hollow Building Blocks 36pk" at bounding box center [771, 341] width 110 height 7
click at [666, 337] on div "edx education Large Wooden Hollow Blocks - Pack of 28 28 Pack KVI 1424023 MPN: …" at bounding box center [625, 253] width 658 height 346
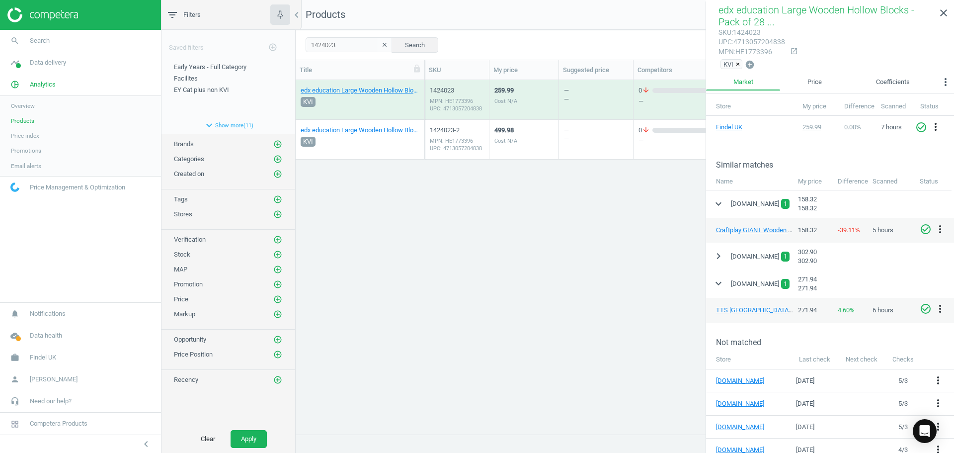
scroll to position [175, 0]
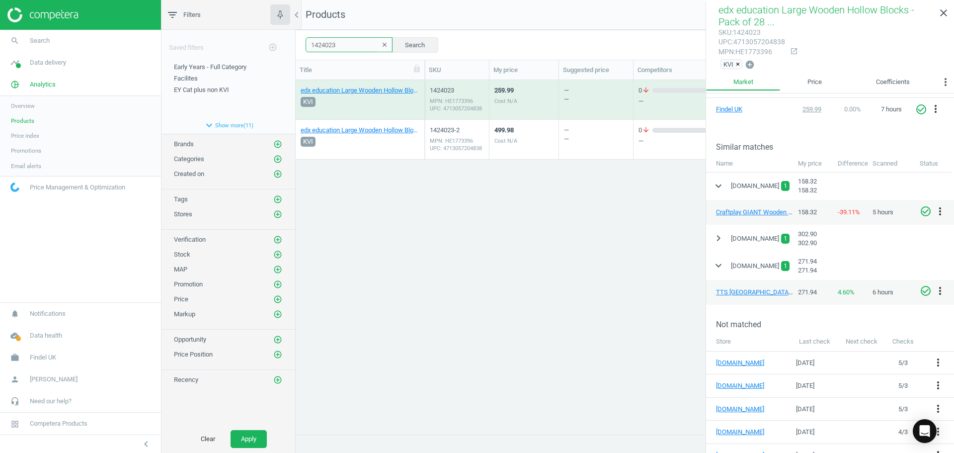
drag, startPoint x: 339, startPoint y: 42, endPoint x: 310, endPoint y: 40, distance: 29.9
click at [310, 40] on input "1424023" at bounding box center [349, 44] width 87 height 15
paste input "05720"
click at [412, 42] on button "Search" at bounding box center [415, 44] width 47 height 15
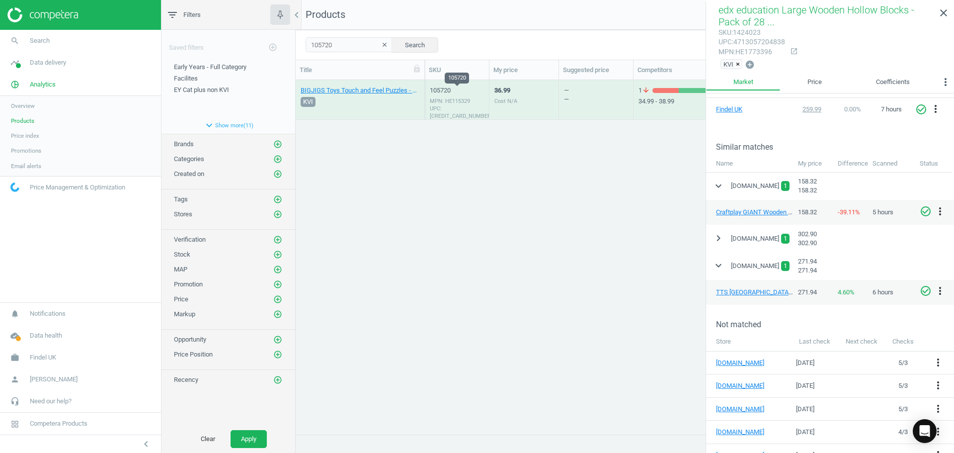
click at [483, 90] on div "105720" at bounding box center [457, 90] width 54 height 9
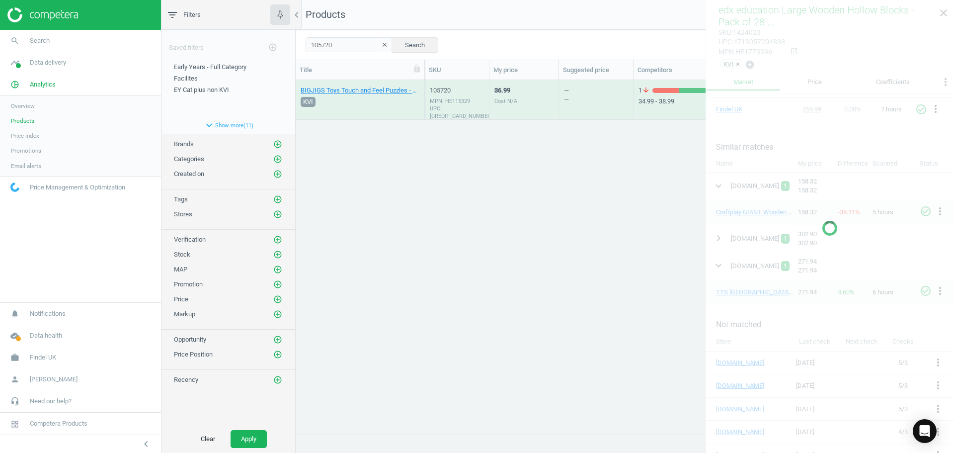
click at [483, 90] on div "105720" at bounding box center [457, 90] width 54 height 9
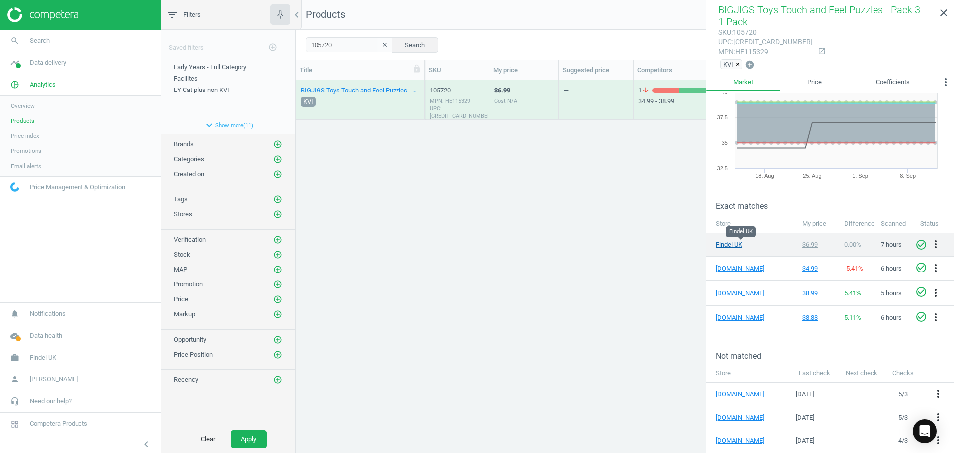
click at [740, 244] on link "Findel UK" at bounding box center [741, 244] width 50 height 9
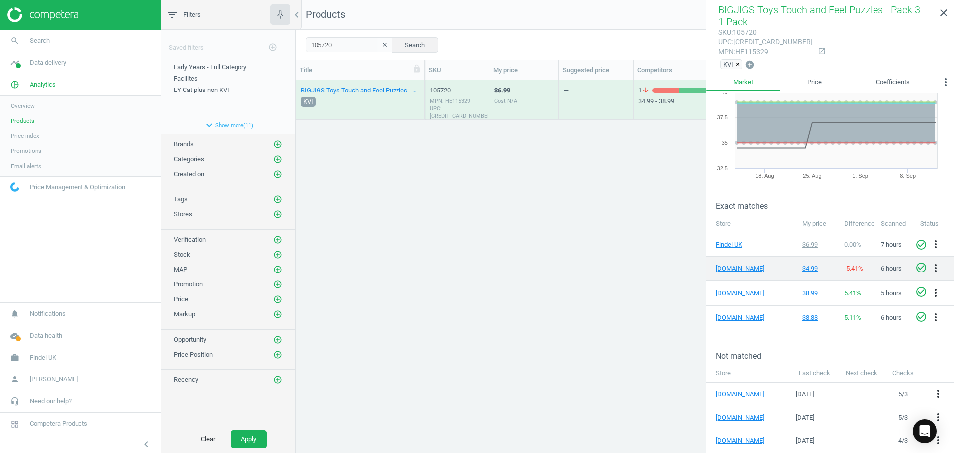
click at [743, 277] on td "[DOMAIN_NAME]" at bounding box center [751, 268] width 91 height 24
click at [743, 267] on link "[DOMAIN_NAME]" at bounding box center [741, 268] width 50 height 9
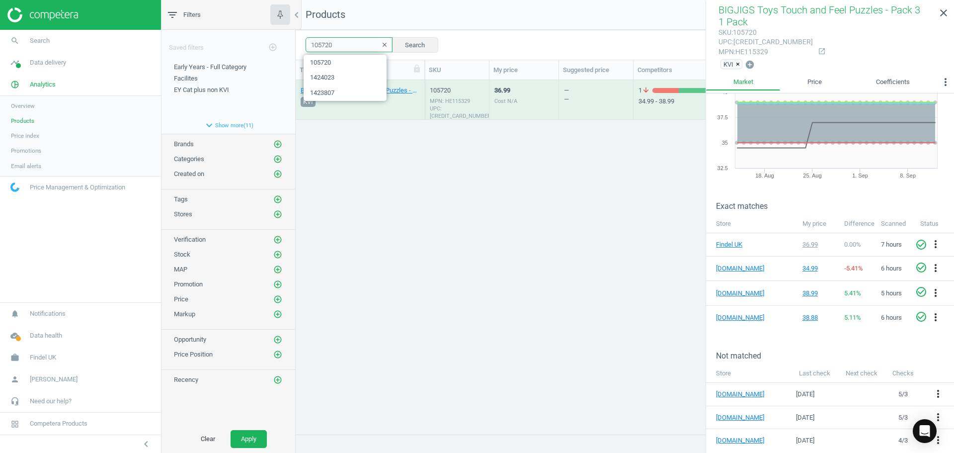
drag, startPoint x: 256, startPoint y: 40, endPoint x: 213, endPoint y: 42, distance: 43.7
click at [212, 41] on div "filter_list Filters chevron_left Saved filters add_circle_outline Early Years -…" at bounding box center [557, 226] width 793 height 453
paste input "43923"
type input "1439230"
click at [412, 39] on button "Search" at bounding box center [415, 44] width 47 height 15
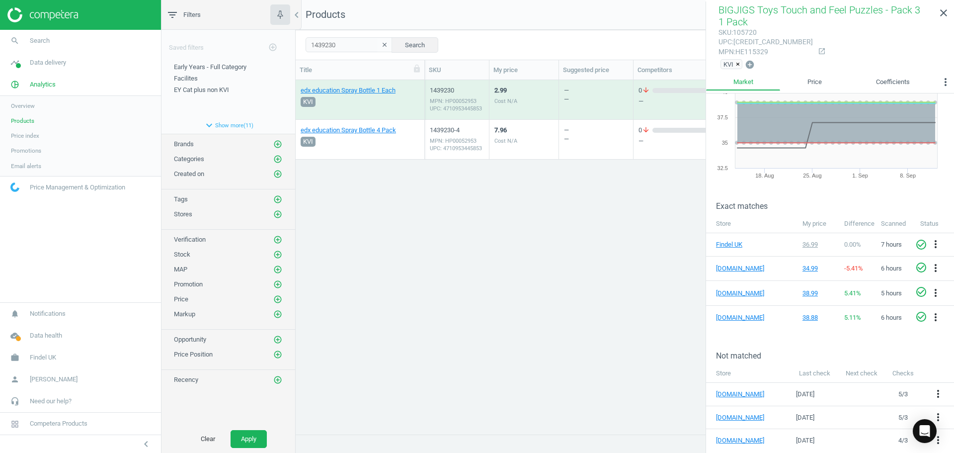
click at [534, 99] on div "2.99 Cost N/A" at bounding box center [523, 99] width 59 height 37
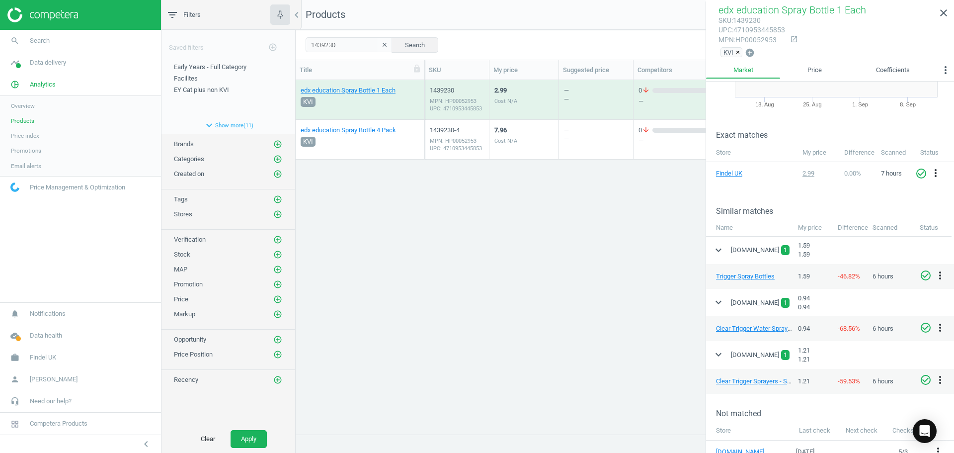
scroll to position [149, 0]
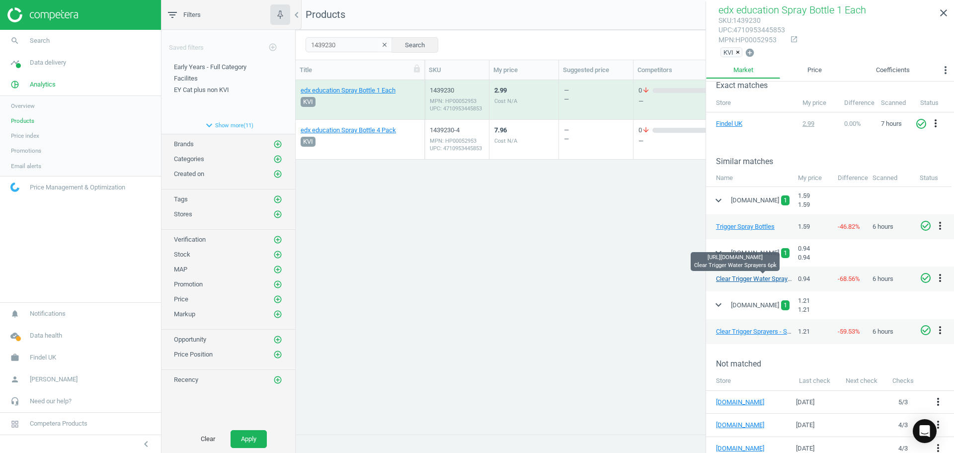
click at [749, 278] on link "Clear Trigger Water Sprayers 6pk" at bounding box center [762, 278] width 92 height 7
